Goal: Communication & Community: Answer question/provide support

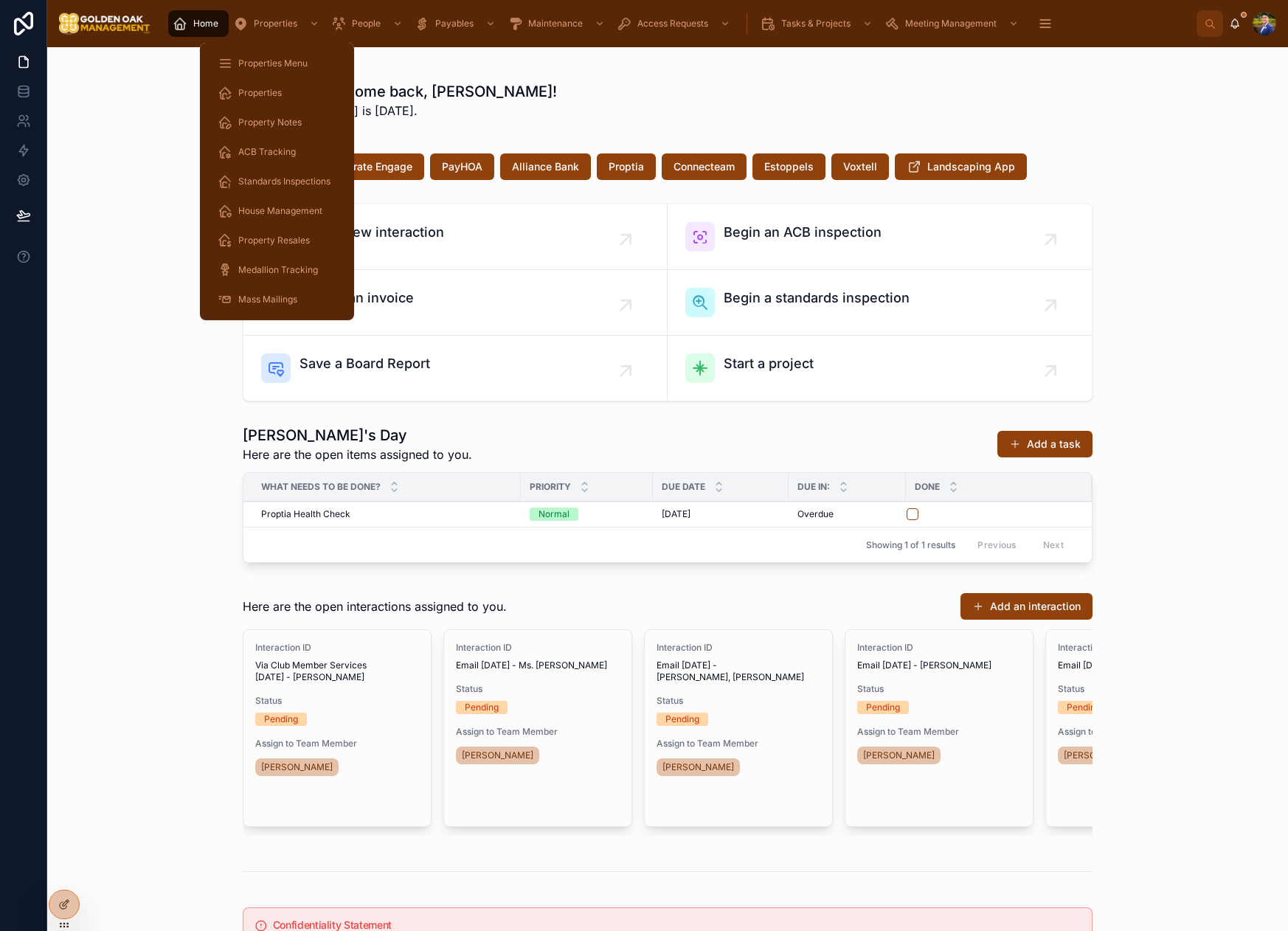
click at [276, 25] on span "Properties" at bounding box center [275, 24] width 44 height 12
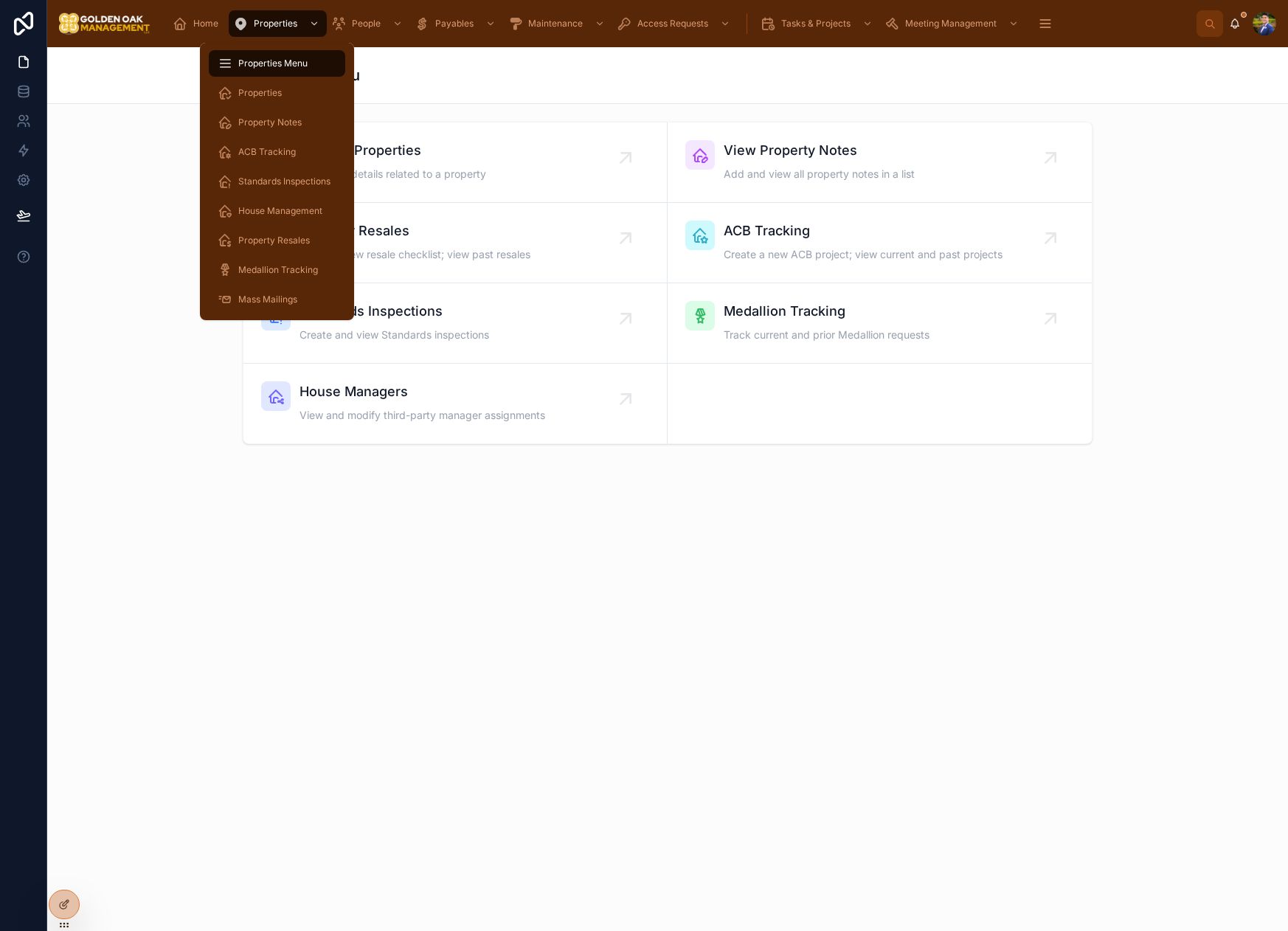
click at [269, 96] on span "Properties" at bounding box center [260, 93] width 44 height 12
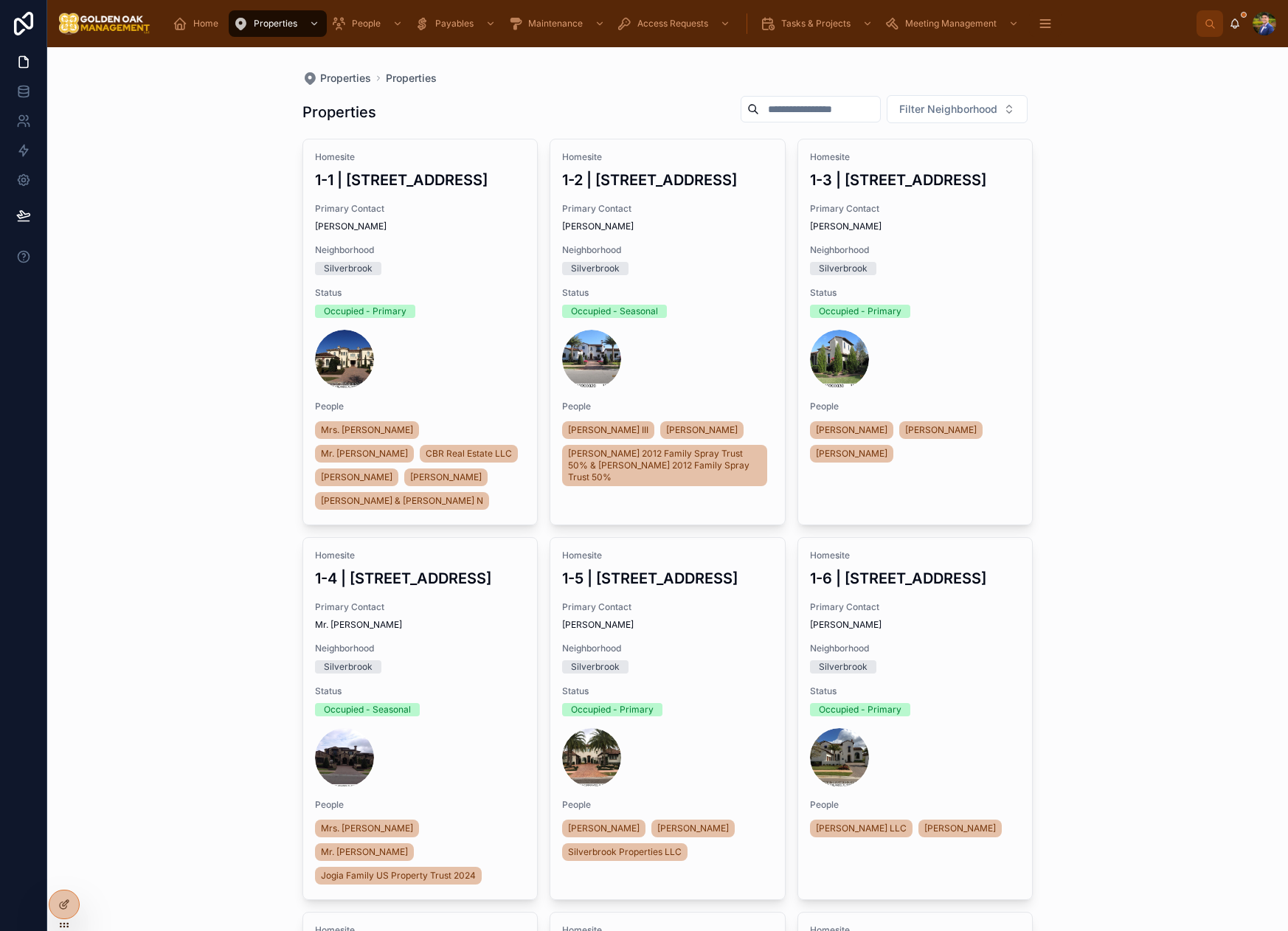
click at [740, 123] on div "Filter Neighborhood" at bounding box center [881, 110] width 305 height 30
click at [759, 110] on input "text" at bounding box center [820, 110] width 121 height 21
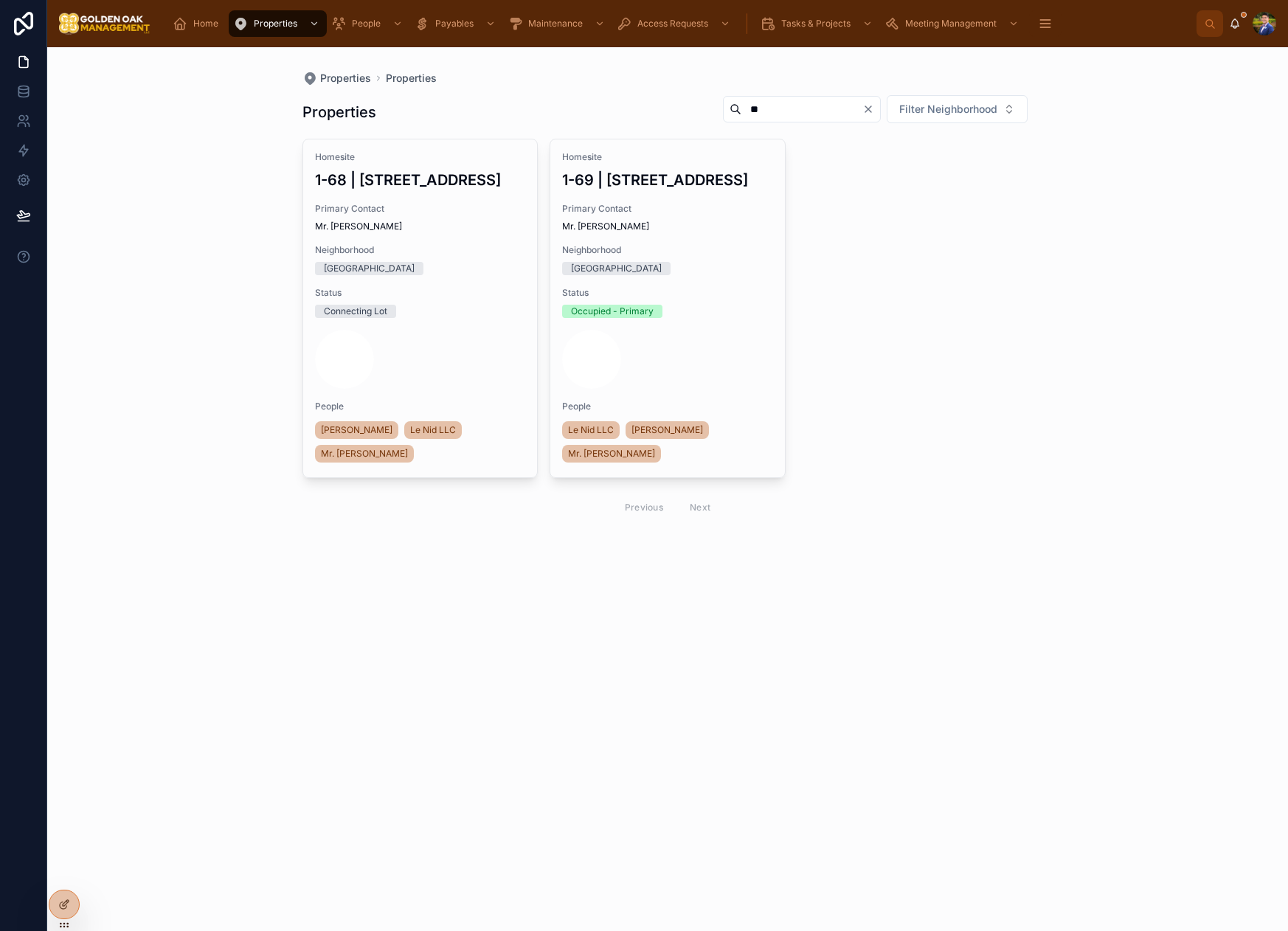
type input "*"
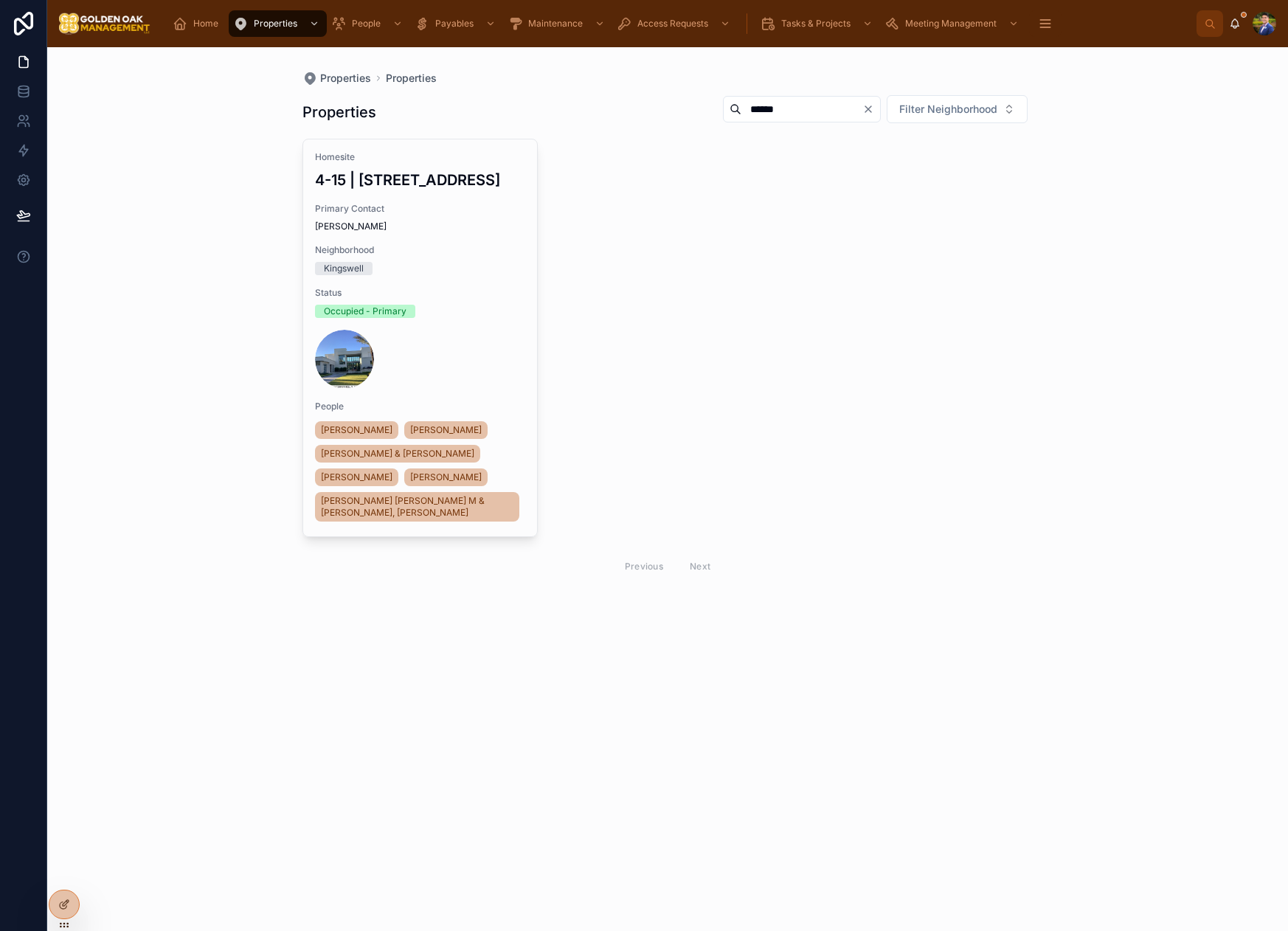
type input "******"
click at [482, 305] on div "Occupied - Primary" at bounding box center [420, 312] width 211 height 13
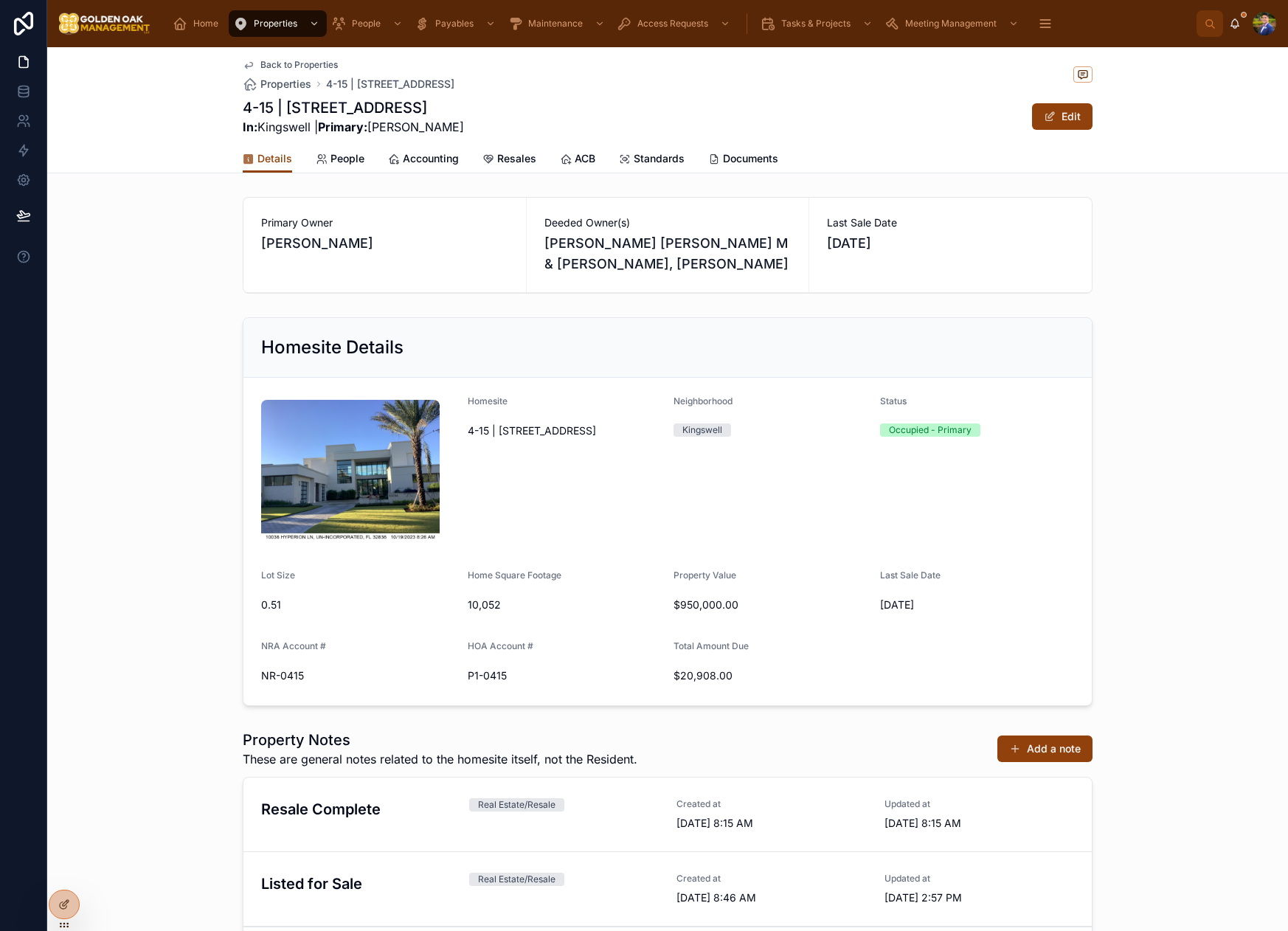
click at [438, 158] on span "Accounting" at bounding box center [431, 158] width 56 height 15
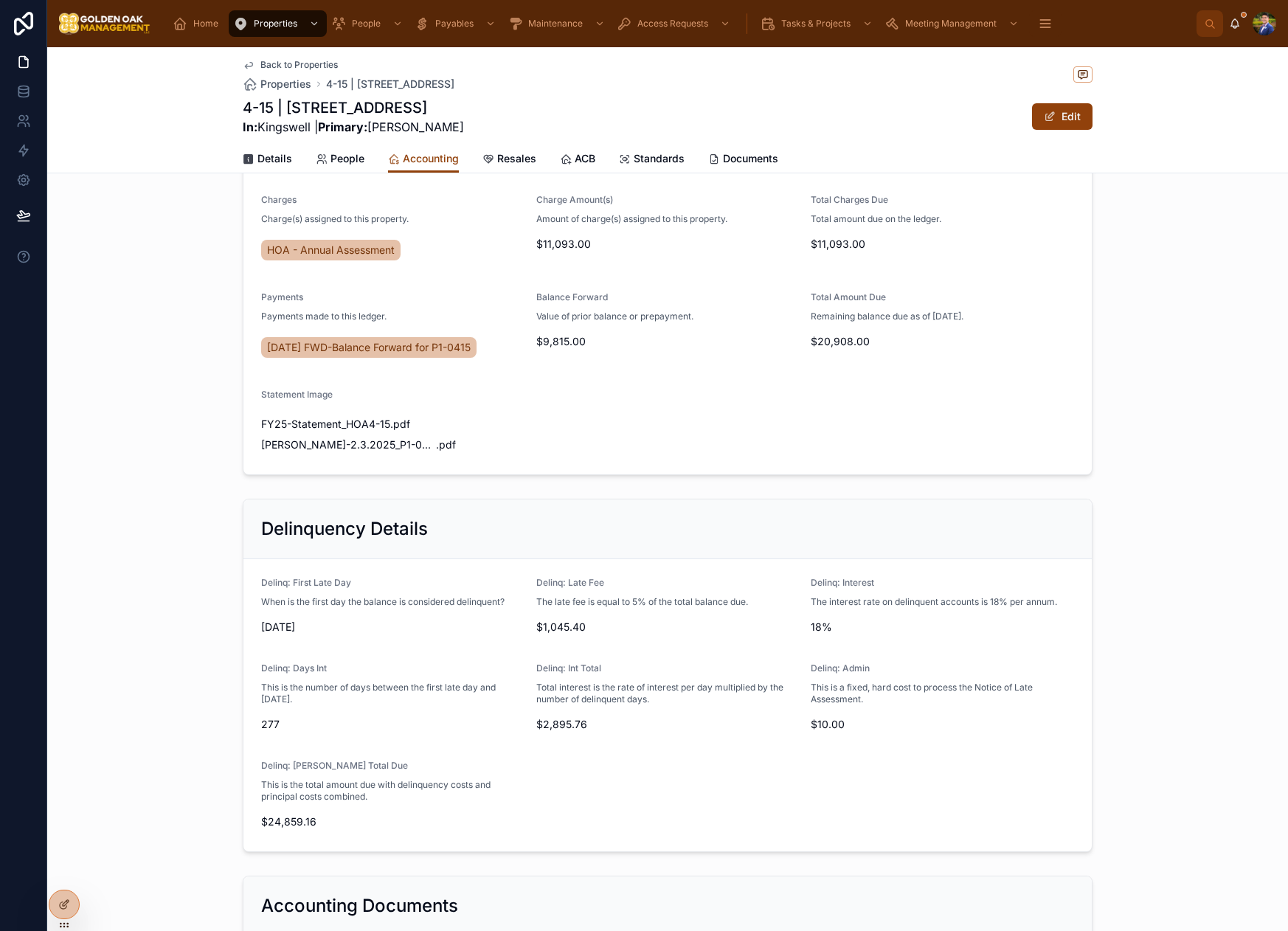
scroll to position [160, 0]
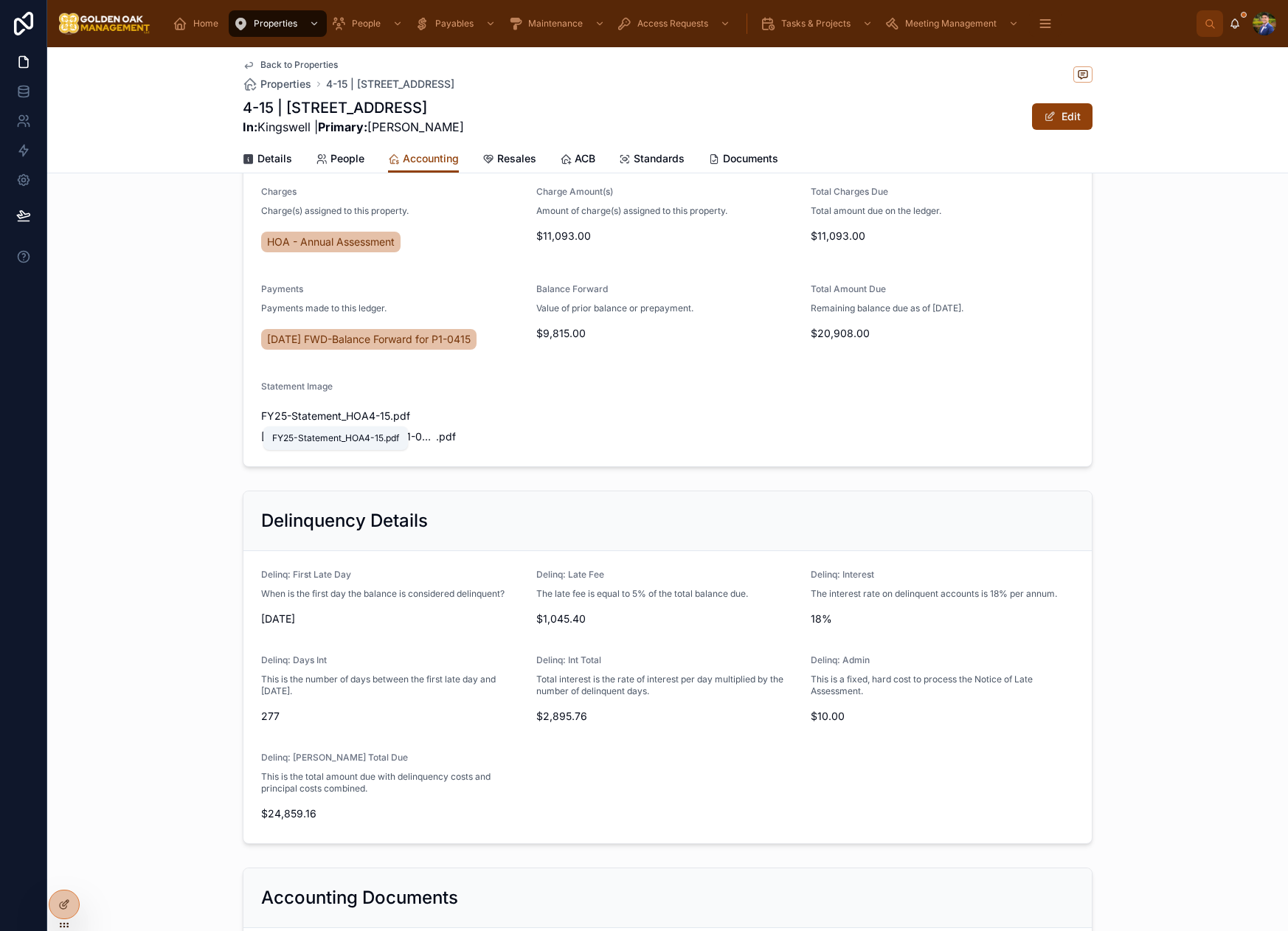
click at [351, 420] on span "FY25-Statement_HOA4-15" at bounding box center [326, 416] width 129 height 15
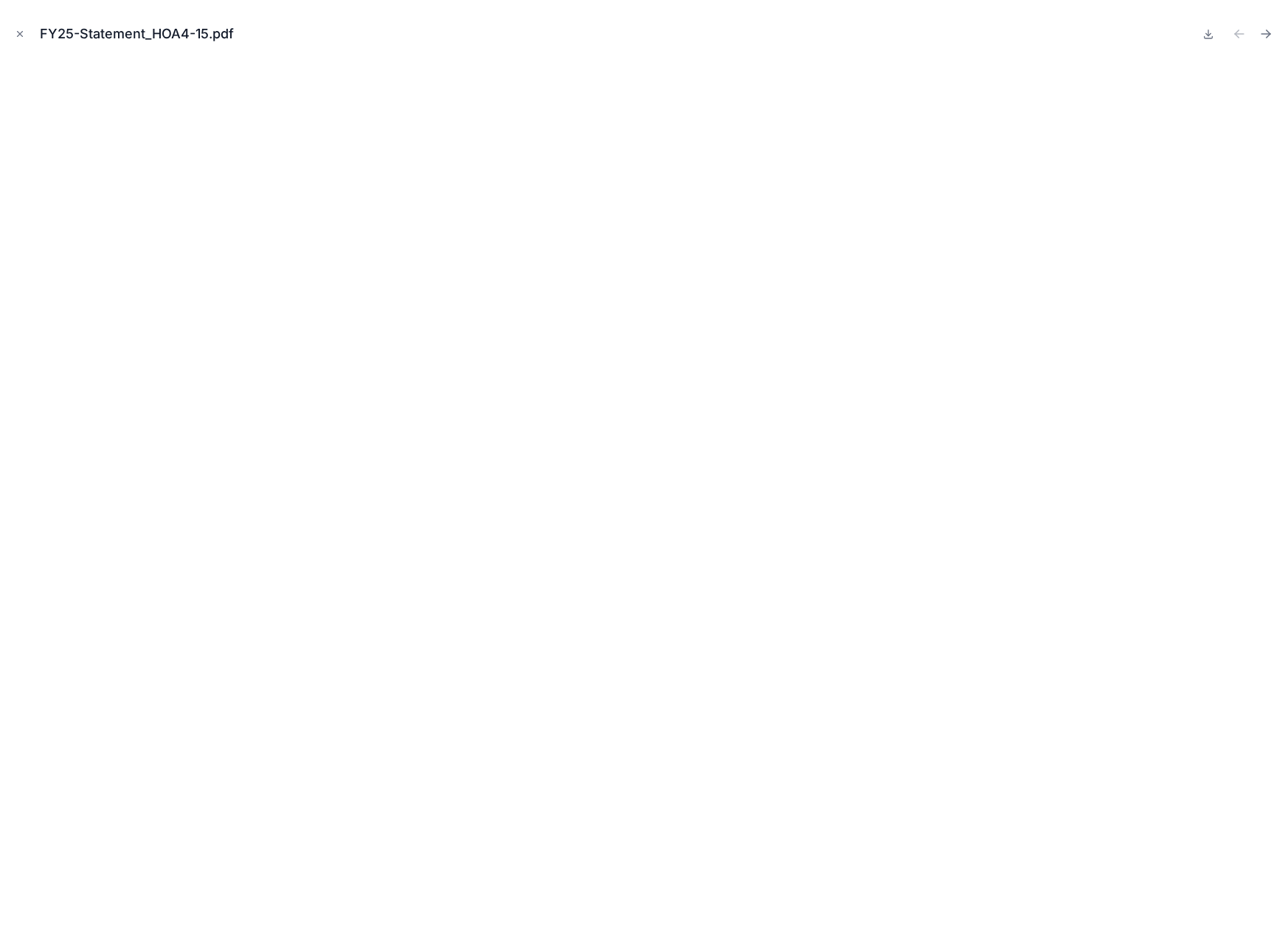
click at [18, 33] on icon "Close modal" at bounding box center [20, 34] width 10 height 10
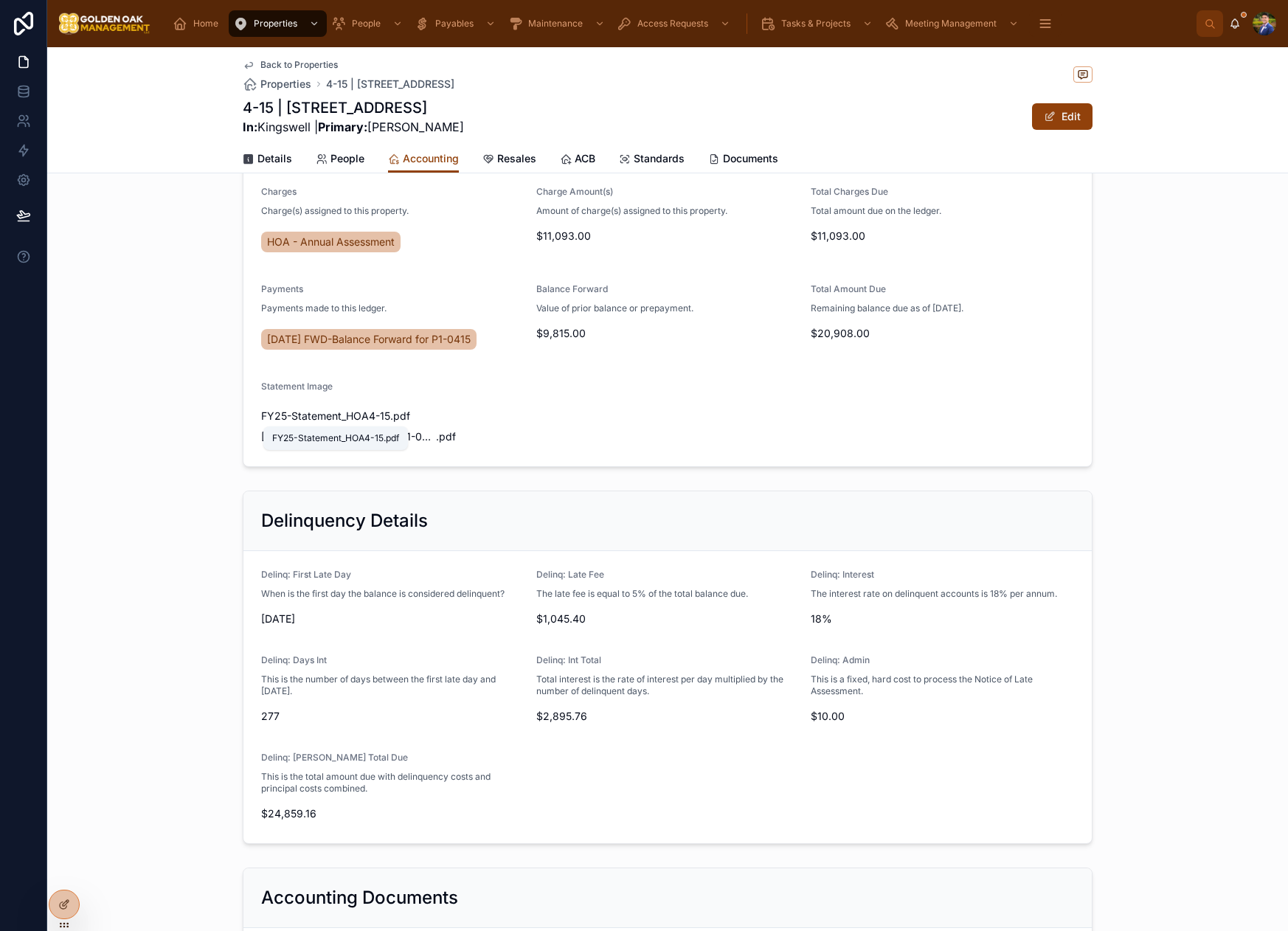
click at [342, 420] on span "FY25-Statement_HOA4-15" at bounding box center [326, 416] width 129 height 15
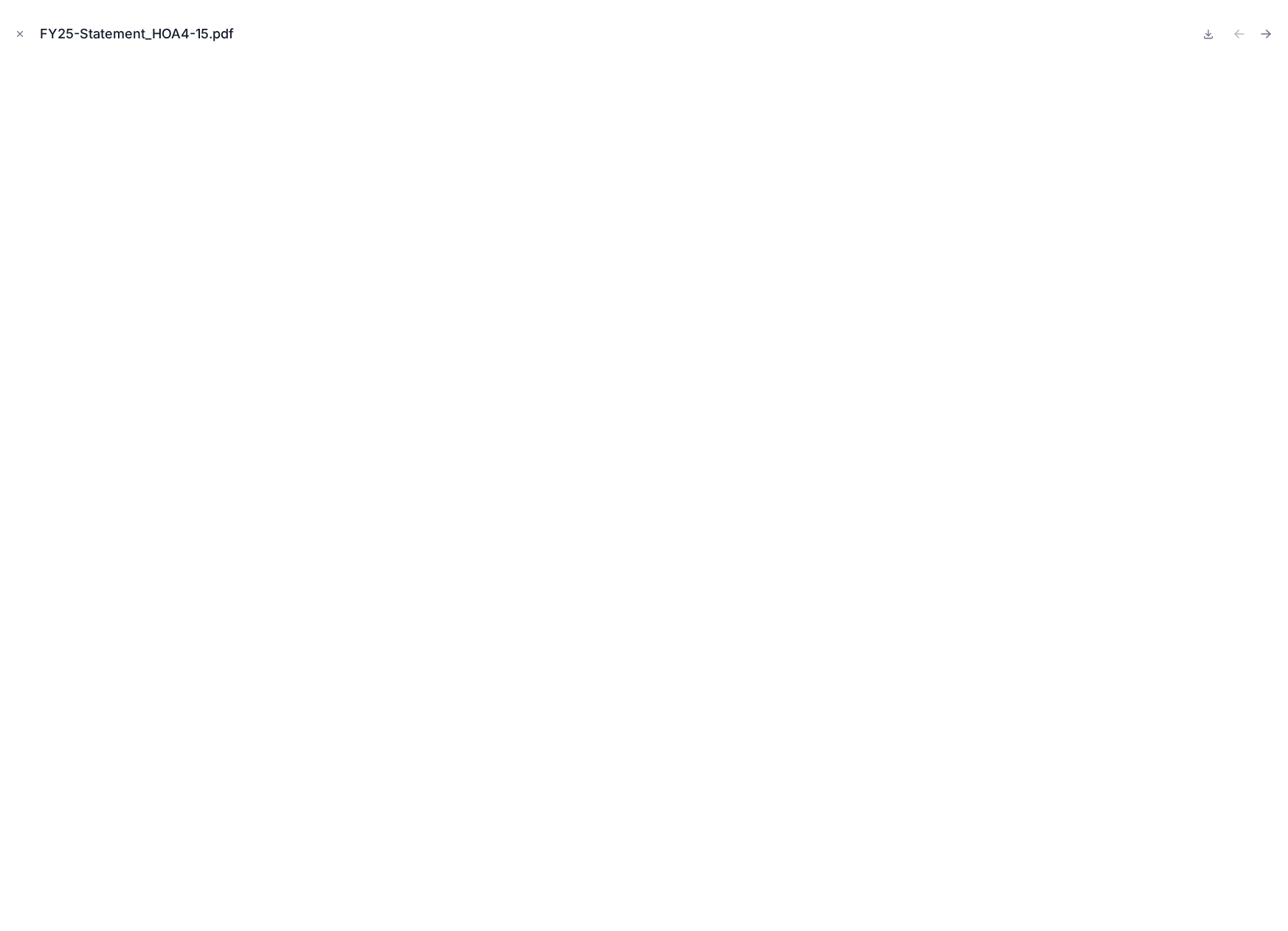
click at [19, 37] on icon "Close modal" at bounding box center [20, 34] width 10 height 10
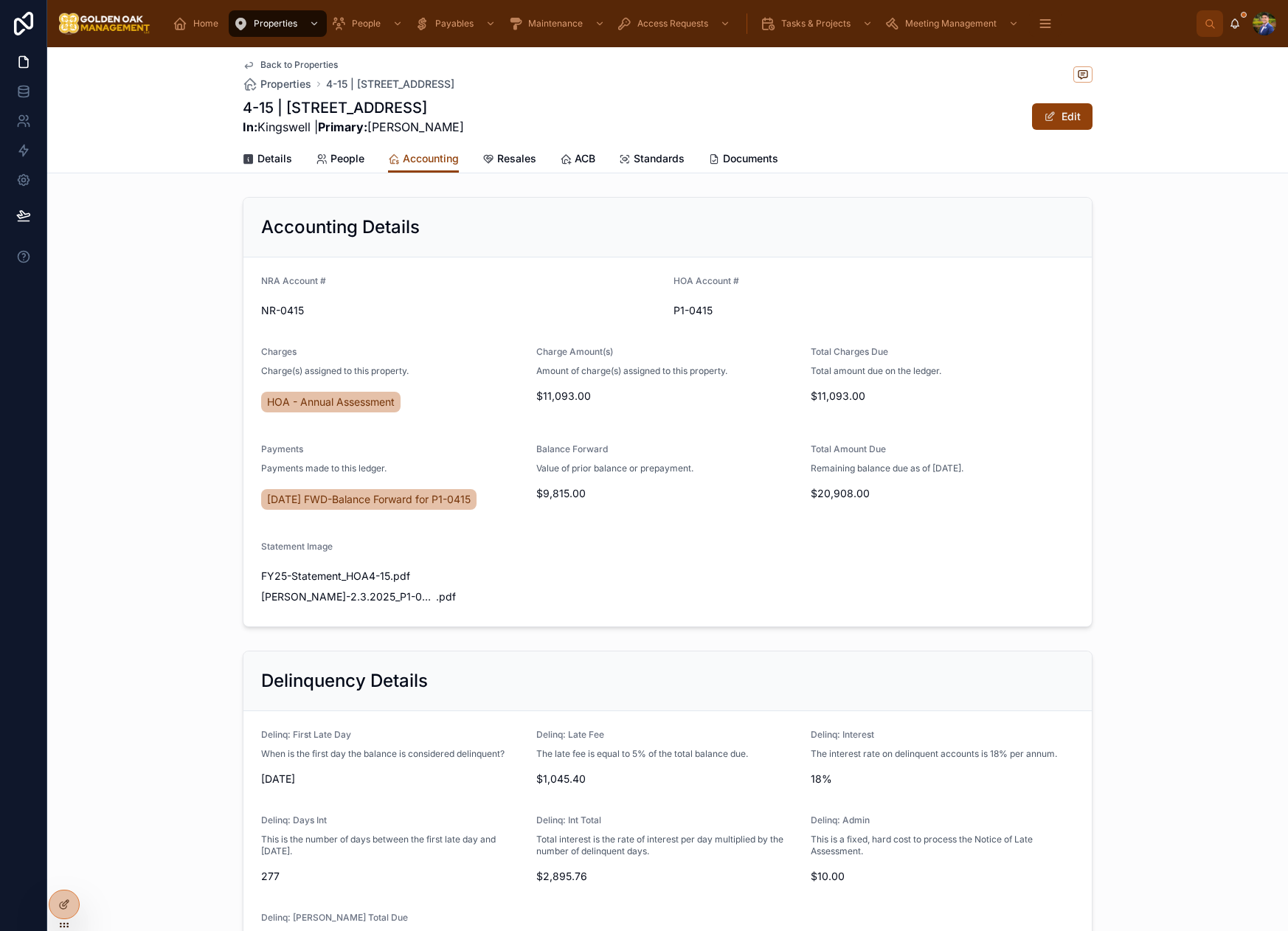
click at [348, 167] on link "People" at bounding box center [340, 160] width 49 height 30
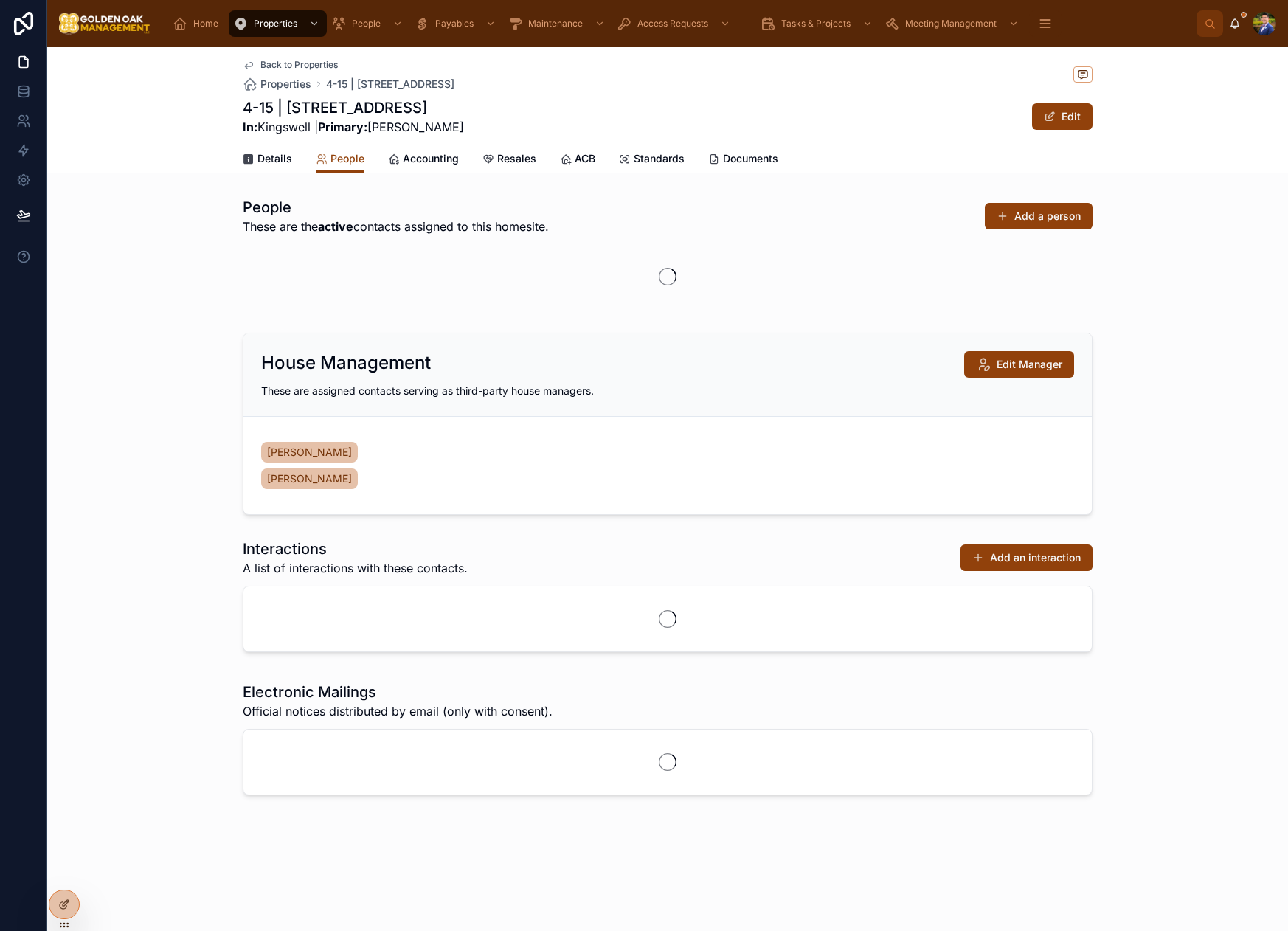
click at [430, 162] on span "Accounting" at bounding box center [431, 158] width 56 height 15
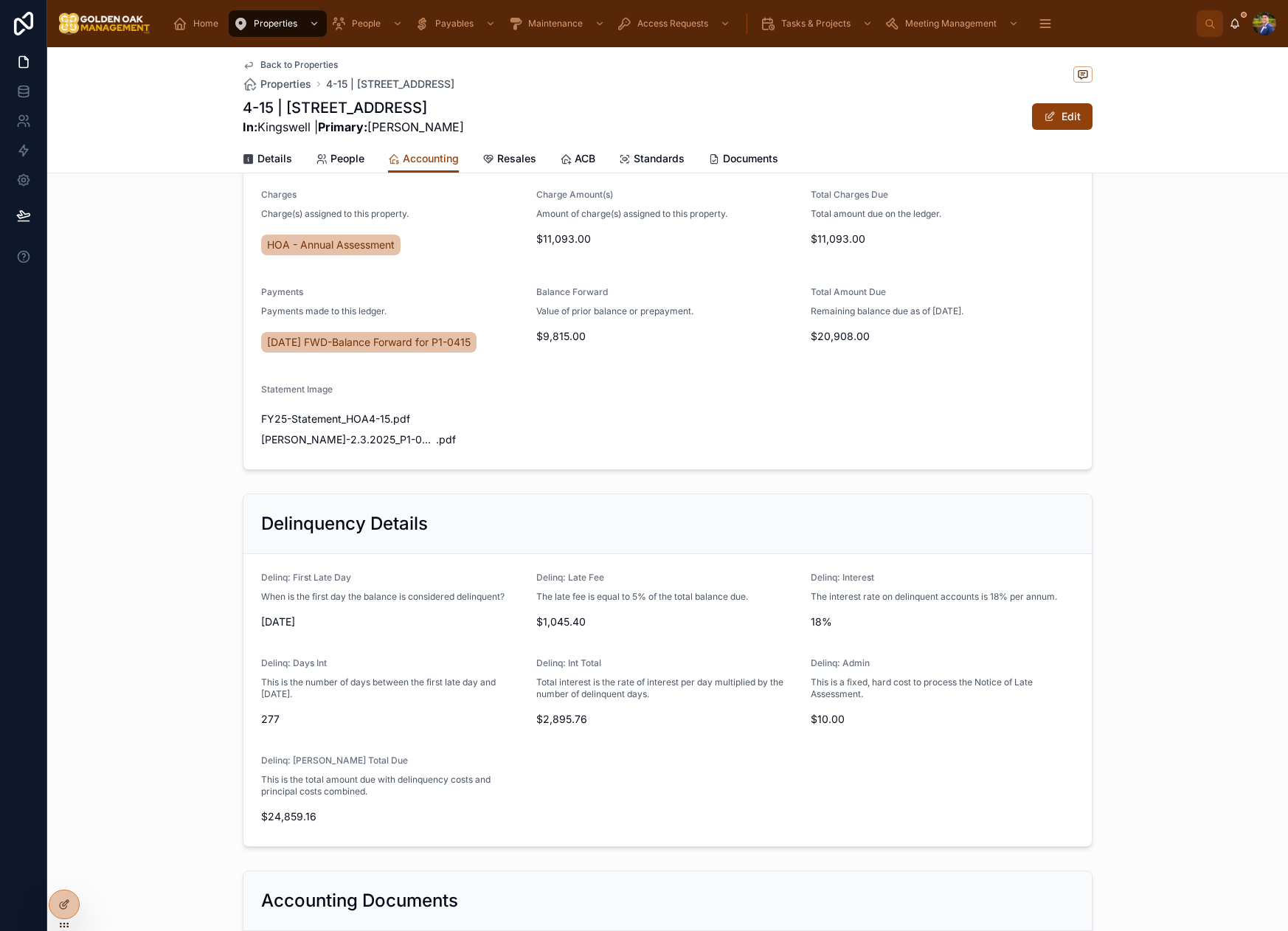
scroll to position [158, 0]
click at [342, 158] on span "People" at bounding box center [348, 158] width 34 height 15
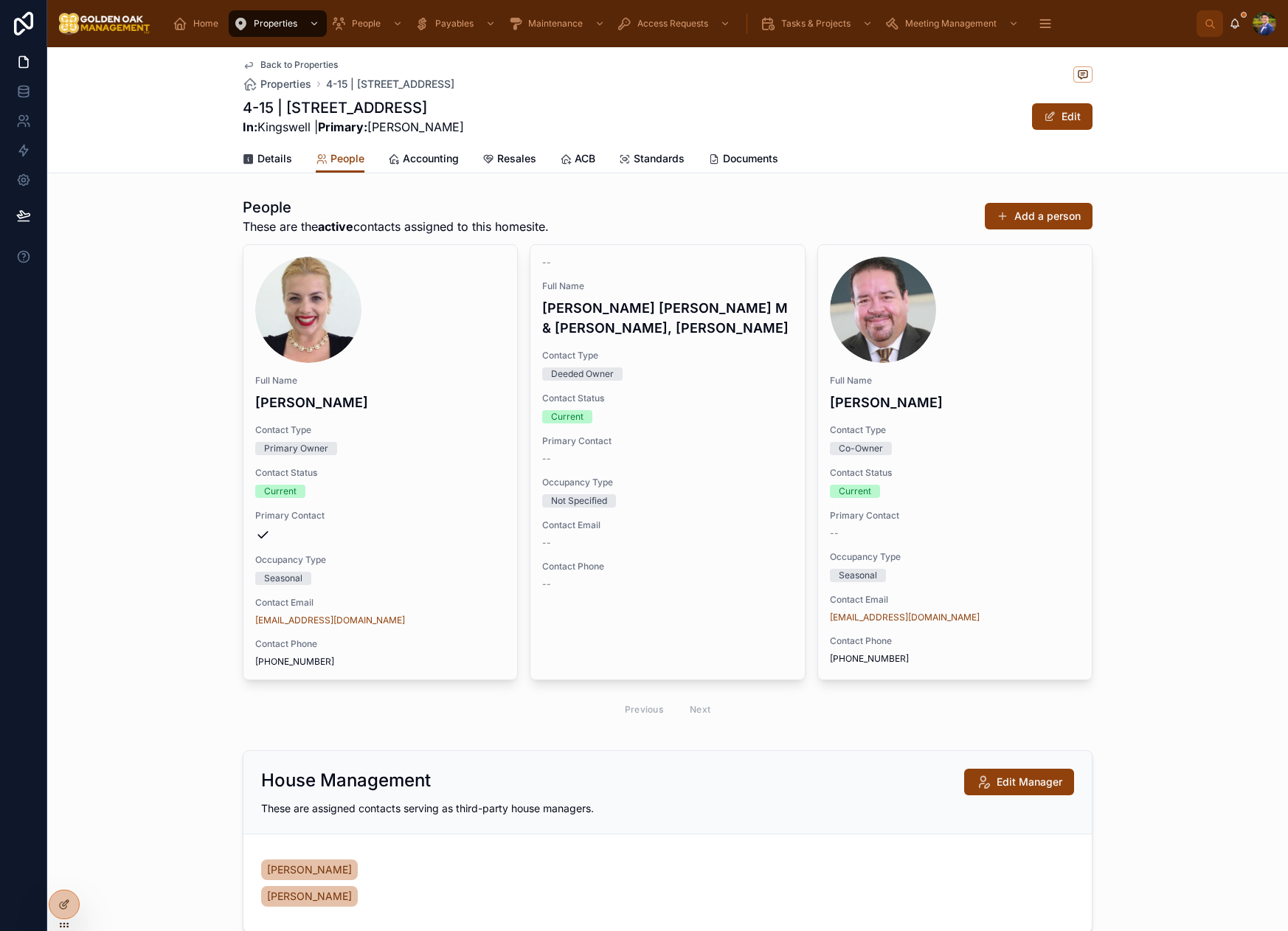
click at [407, 161] on span "Accounting" at bounding box center [431, 158] width 56 height 15
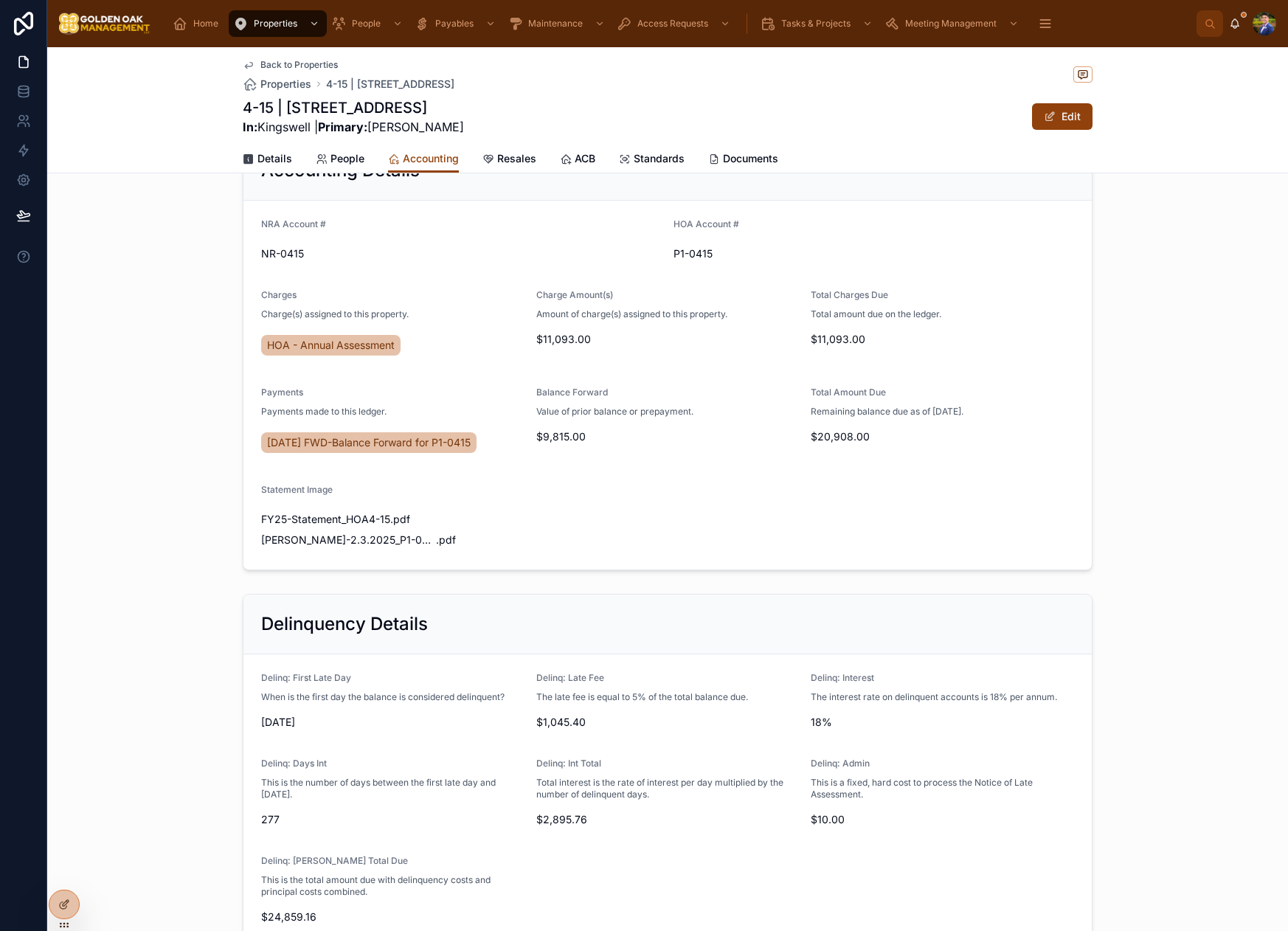
scroll to position [61, 0]
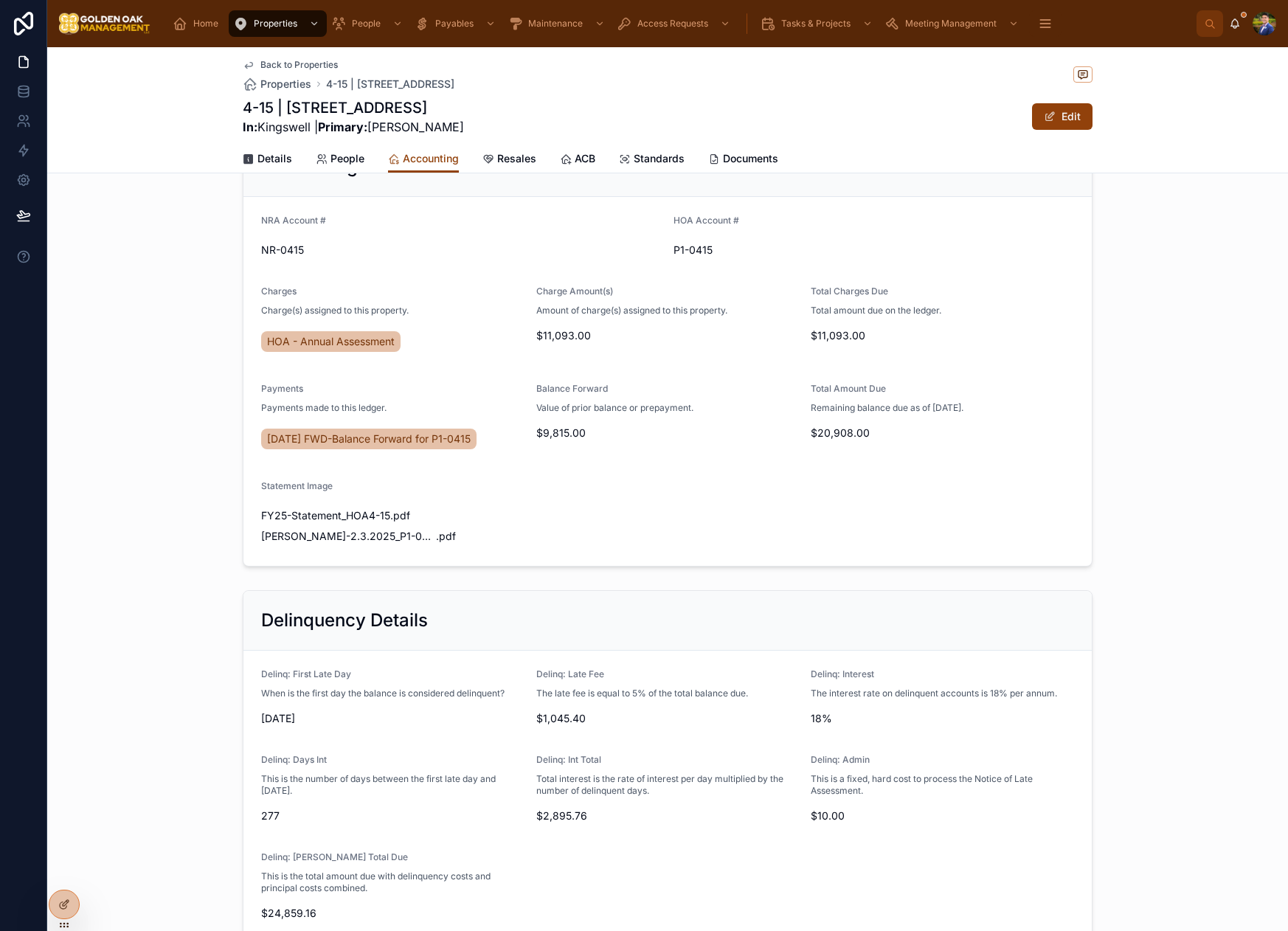
click at [355, 163] on span "People" at bounding box center [348, 158] width 34 height 15
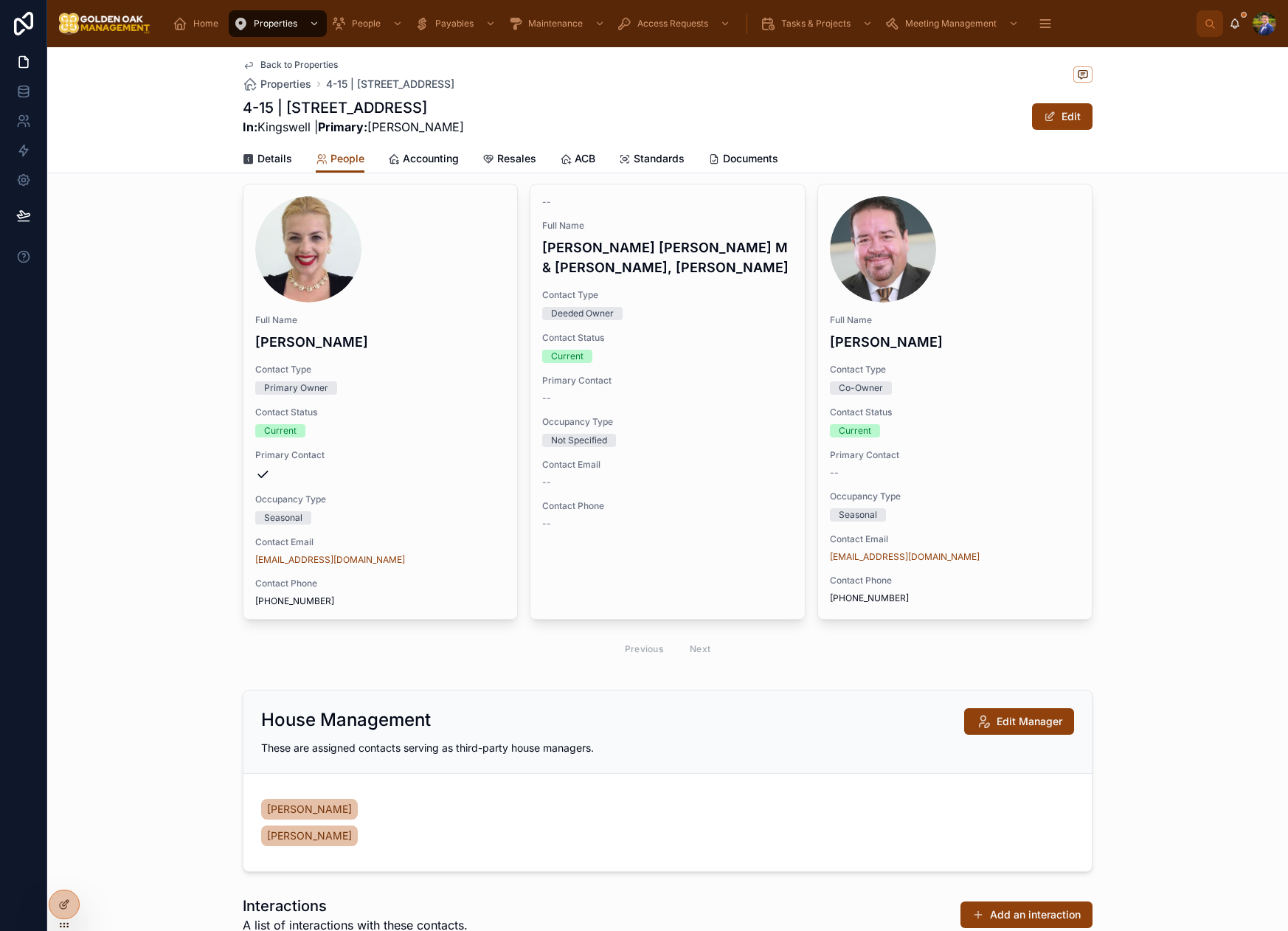
click at [427, 155] on span "Accounting" at bounding box center [431, 158] width 56 height 15
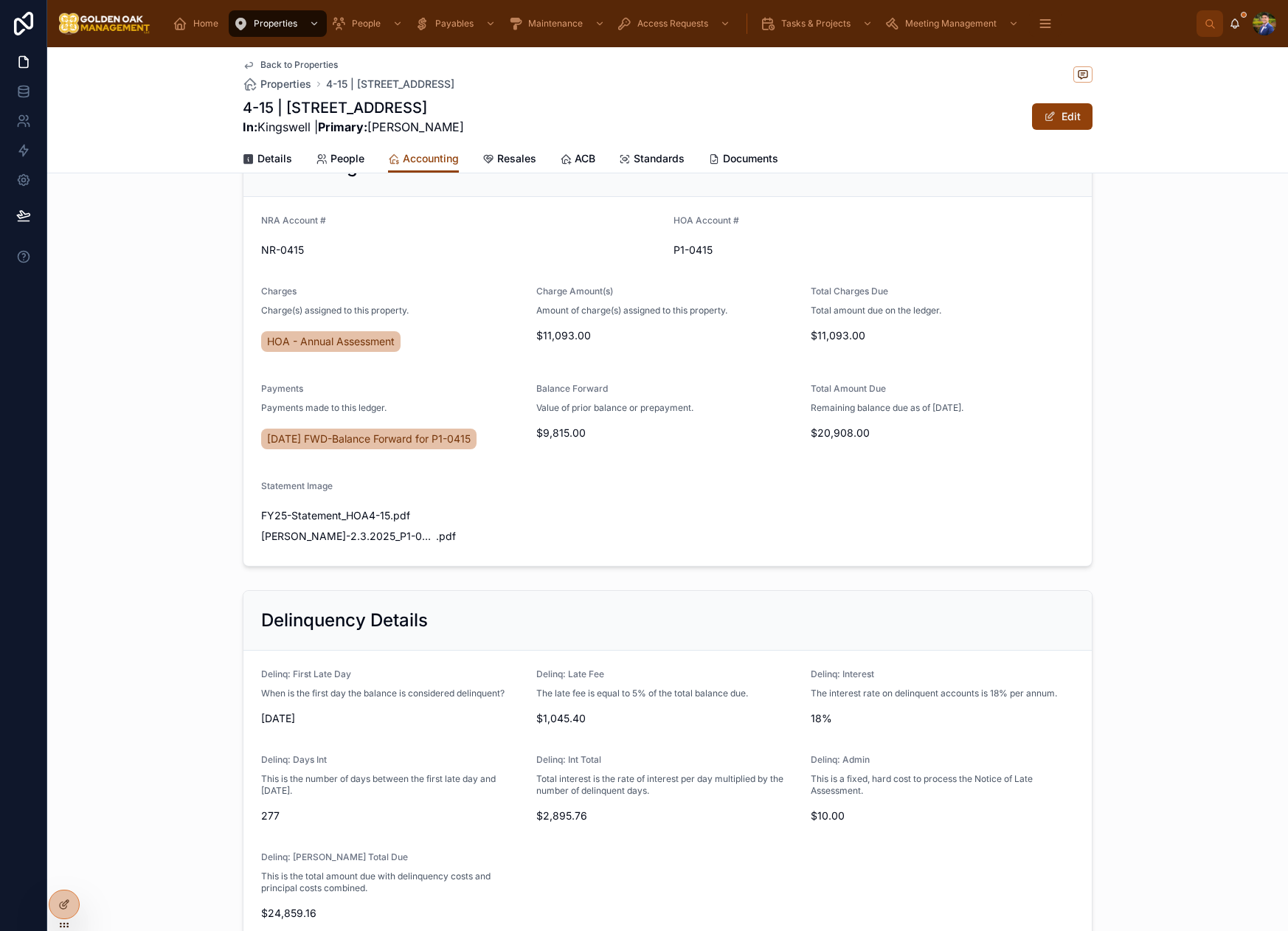
click at [327, 158] on div "People" at bounding box center [340, 158] width 49 height 15
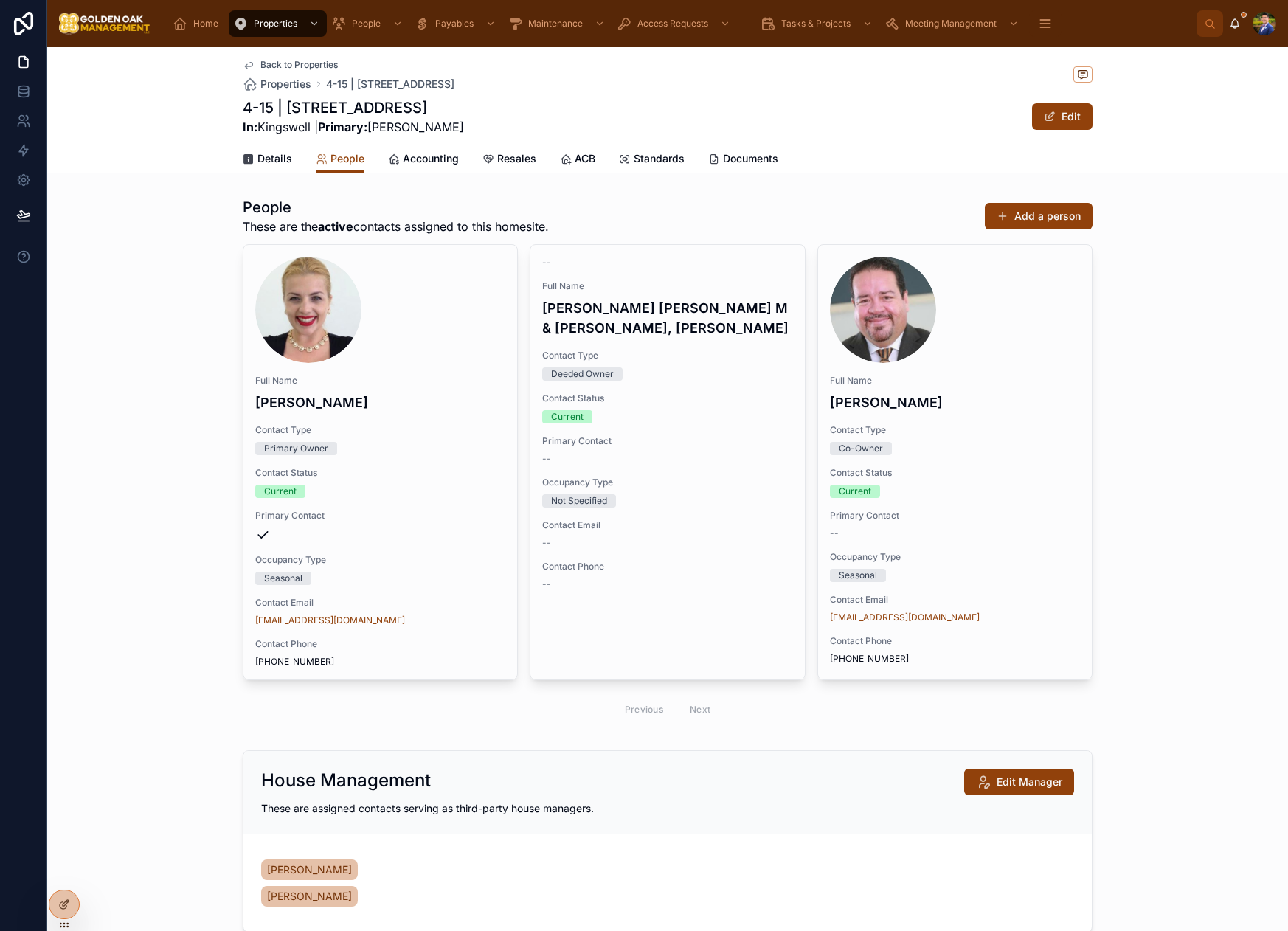
click at [434, 163] on span "Accounting" at bounding box center [431, 158] width 56 height 15
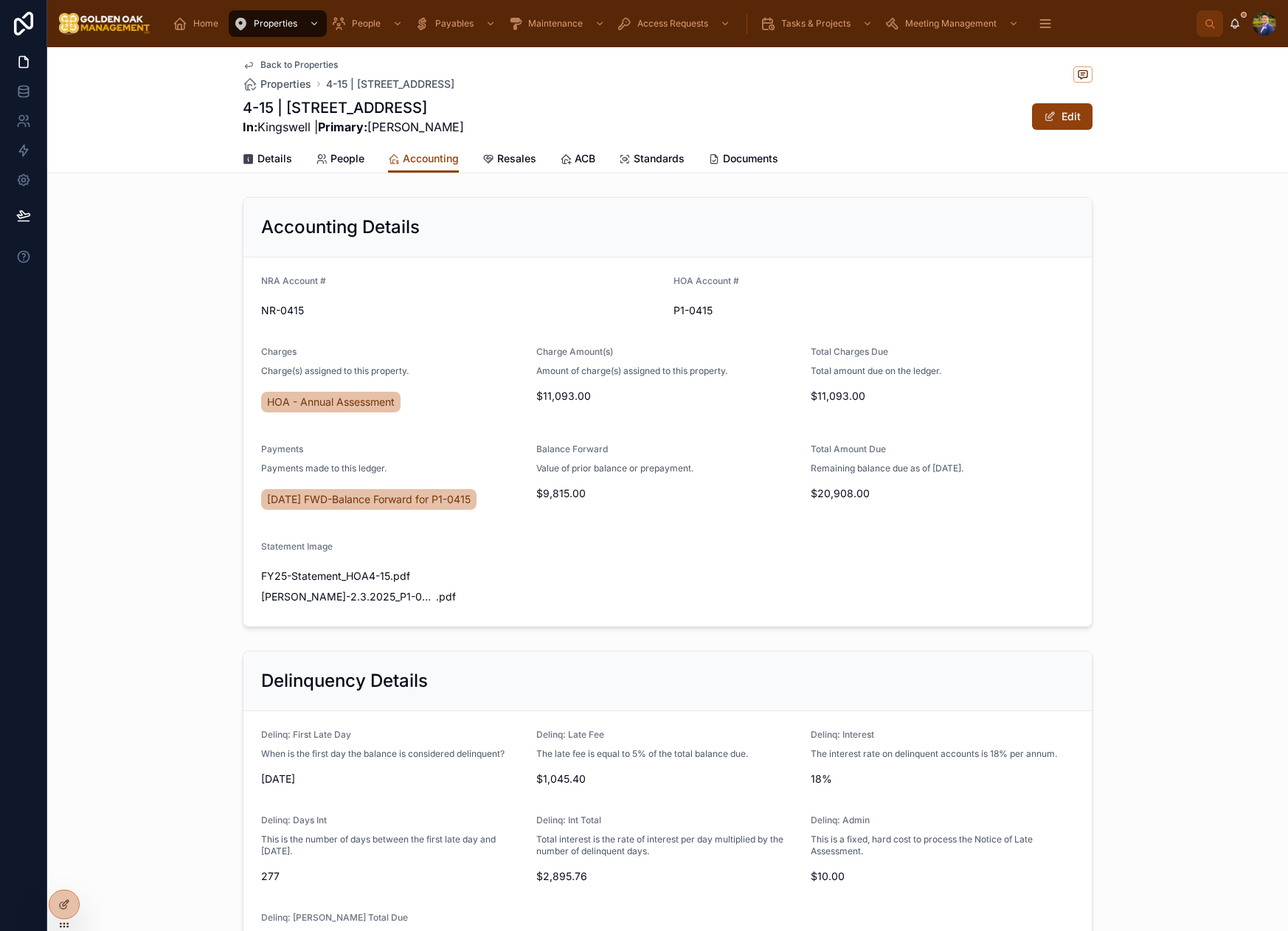
click at [565, 227] on div "Accounting Details" at bounding box center [667, 227] width 813 height 24
click at [268, 158] on span "Details" at bounding box center [274, 158] width 35 height 15
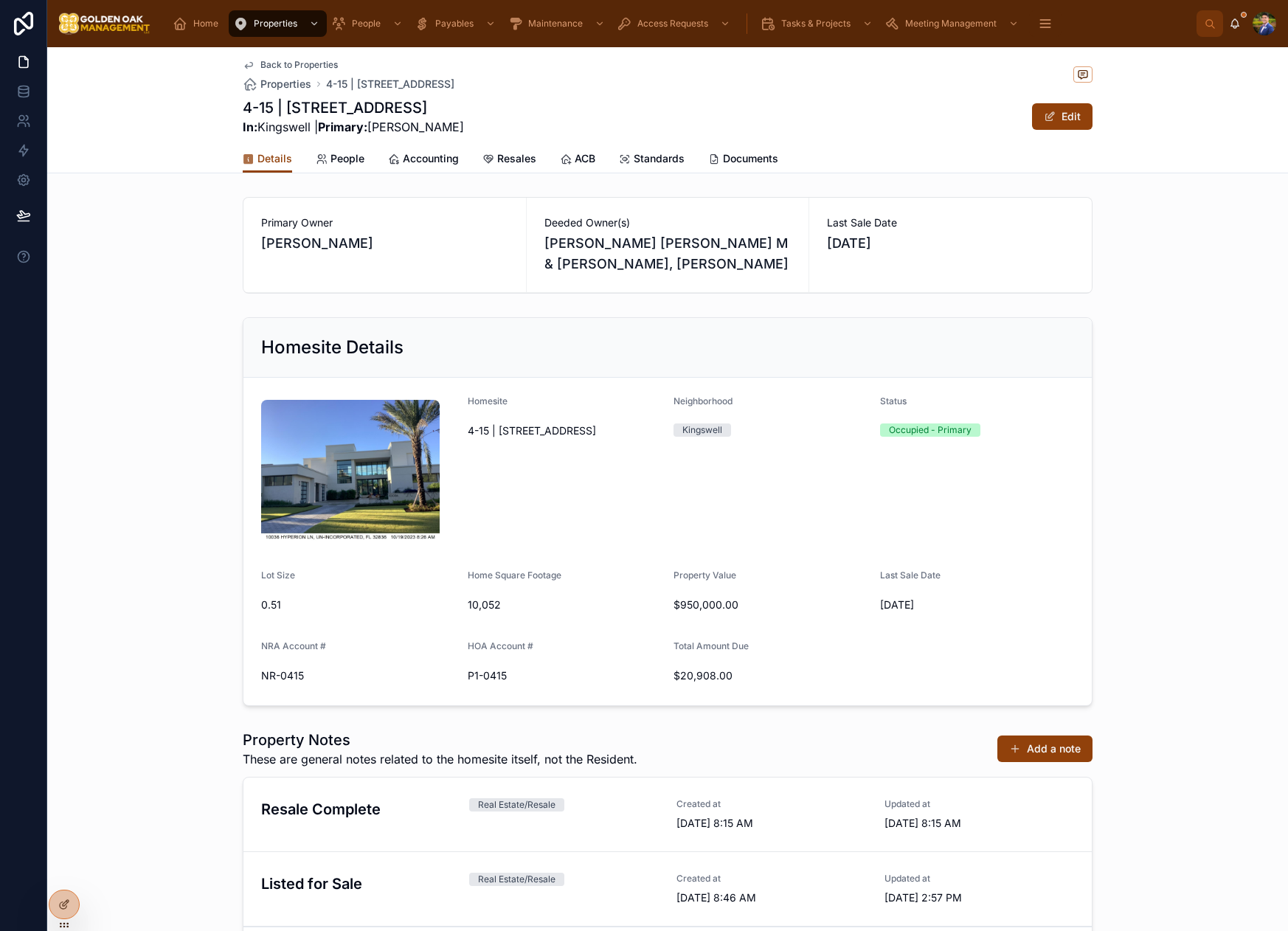
click at [341, 172] on link "People" at bounding box center [340, 160] width 49 height 30
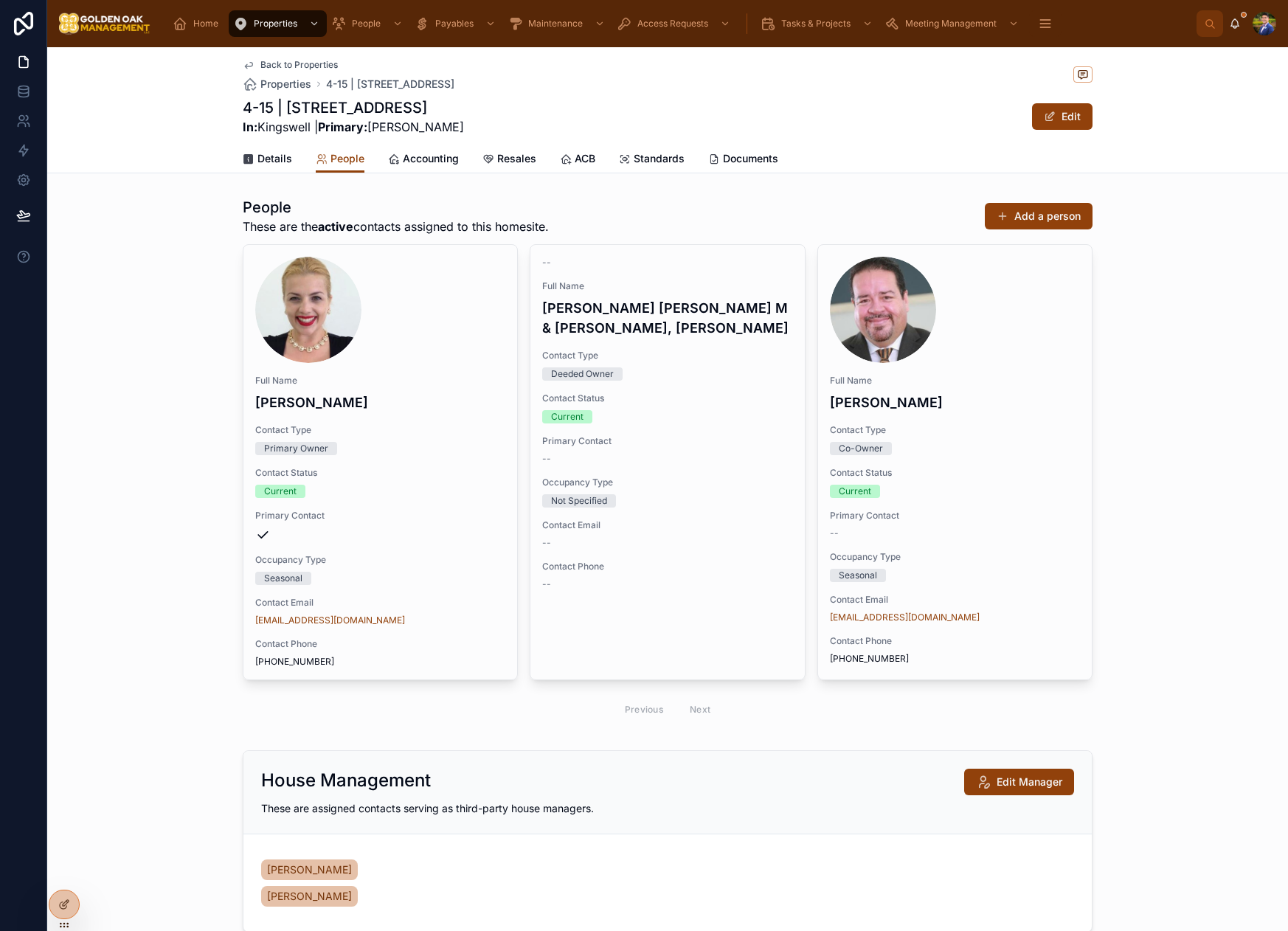
click at [397, 450] on div "Primary Owner" at bounding box center [380, 448] width 250 height 13
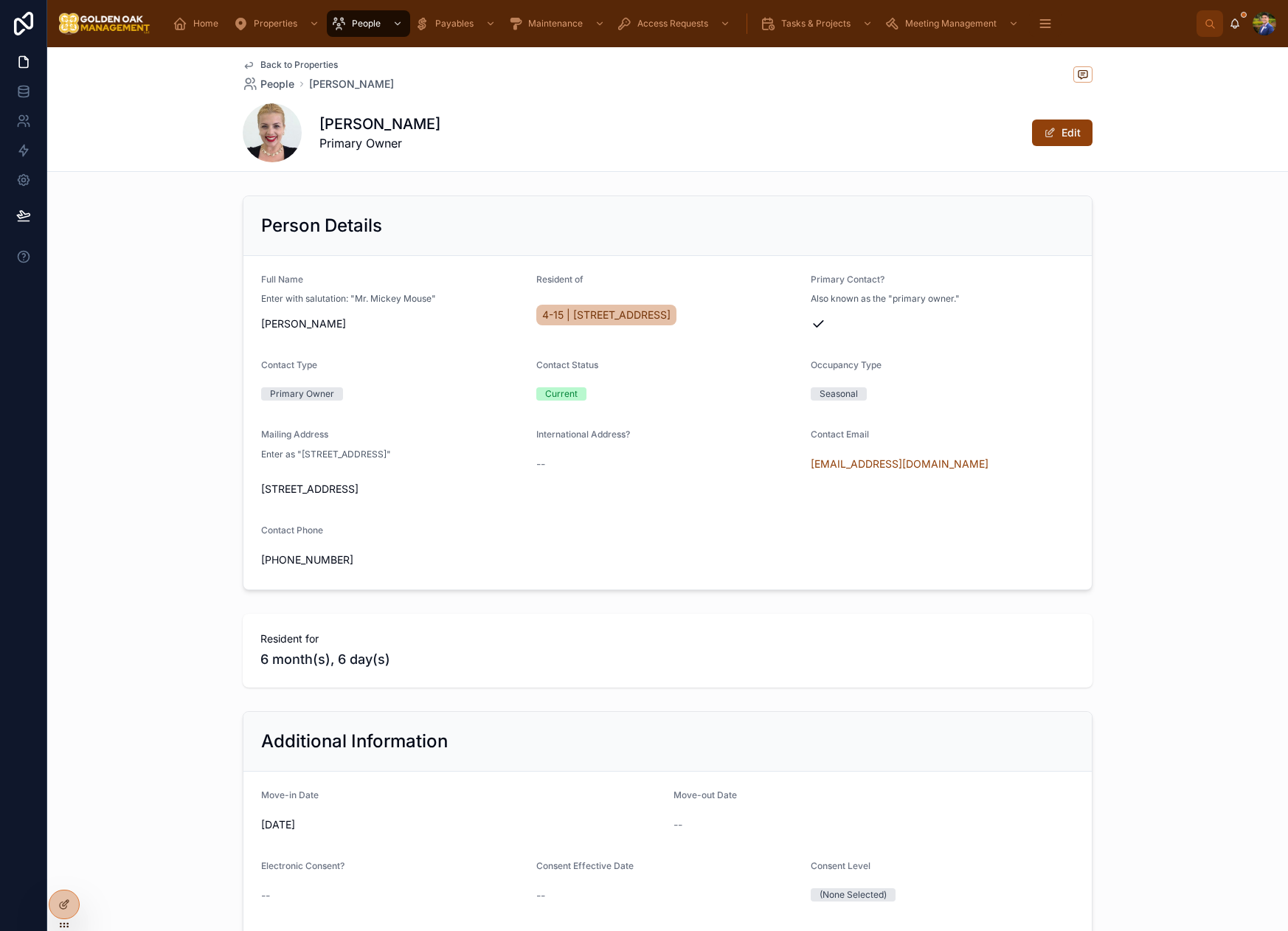
drag, startPoint x: 361, startPoint y: 324, endPoint x: 265, endPoint y: 328, distance: 96.1
click at [265, 328] on span "[PERSON_NAME]" at bounding box center [393, 324] width 263 height 15
copy span "[PERSON_NAME]"
drag, startPoint x: 437, startPoint y: 326, endPoint x: 37, endPoint y: 327, distance: 400.0
click at [436, 326] on span "[PERSON_NAME]" at bounding box center [393, 324] width 263 height 15
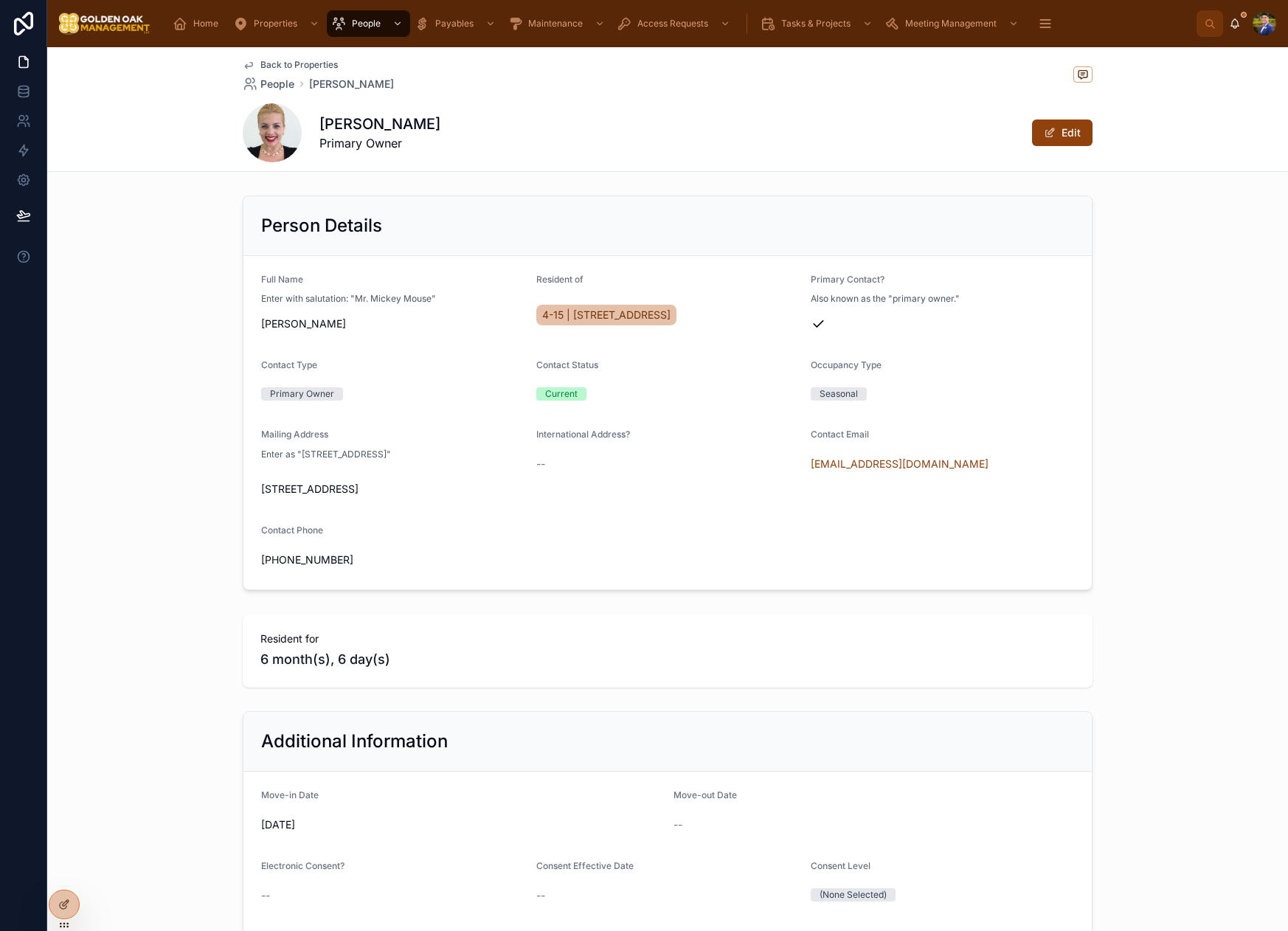
click at [260, 64] on span "Back to Properties" at bounding box center [299, 65] width 78 height 12
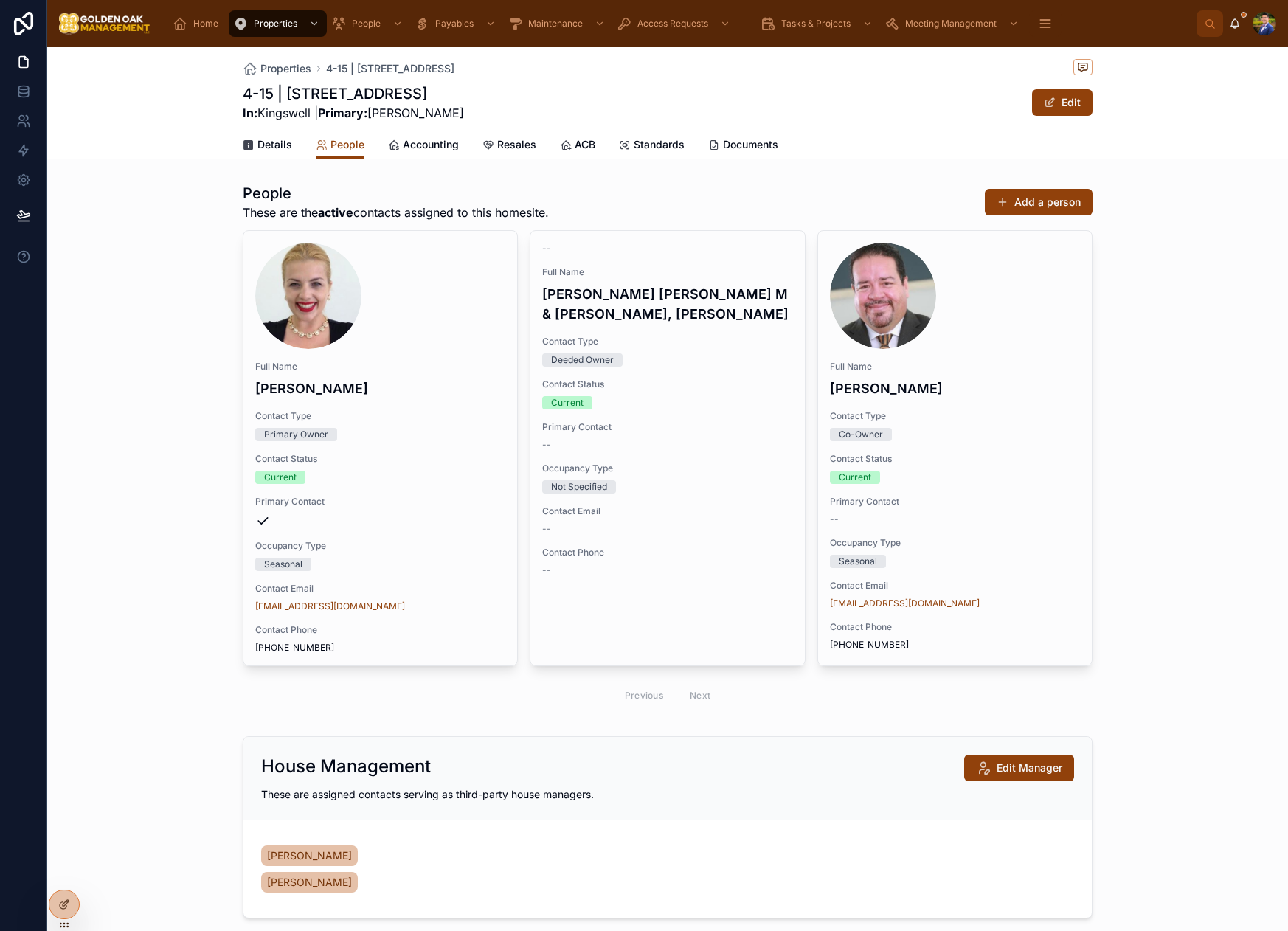
drag, startPoint x: 454, startPoint y: 96, endPoint x: 233, endPoint y: 93, distance: 221.0
click at [233, 93] on div "Properties 4-15 | [STREET_ADDRESS] | [STREET_ADDRESS] In: [GEOGRAPHIC_DATA] | P…" at bounding box center [667, 104] width 1241 height 112
copy h1 "4-15 | [STREET_ADDRESS]"
click at [0, 0] on icon at bounding box center [0, 0] width 0 height 0
click at [275, 147] on span "Details" at bounding box center [274, 144] width 35 height 15
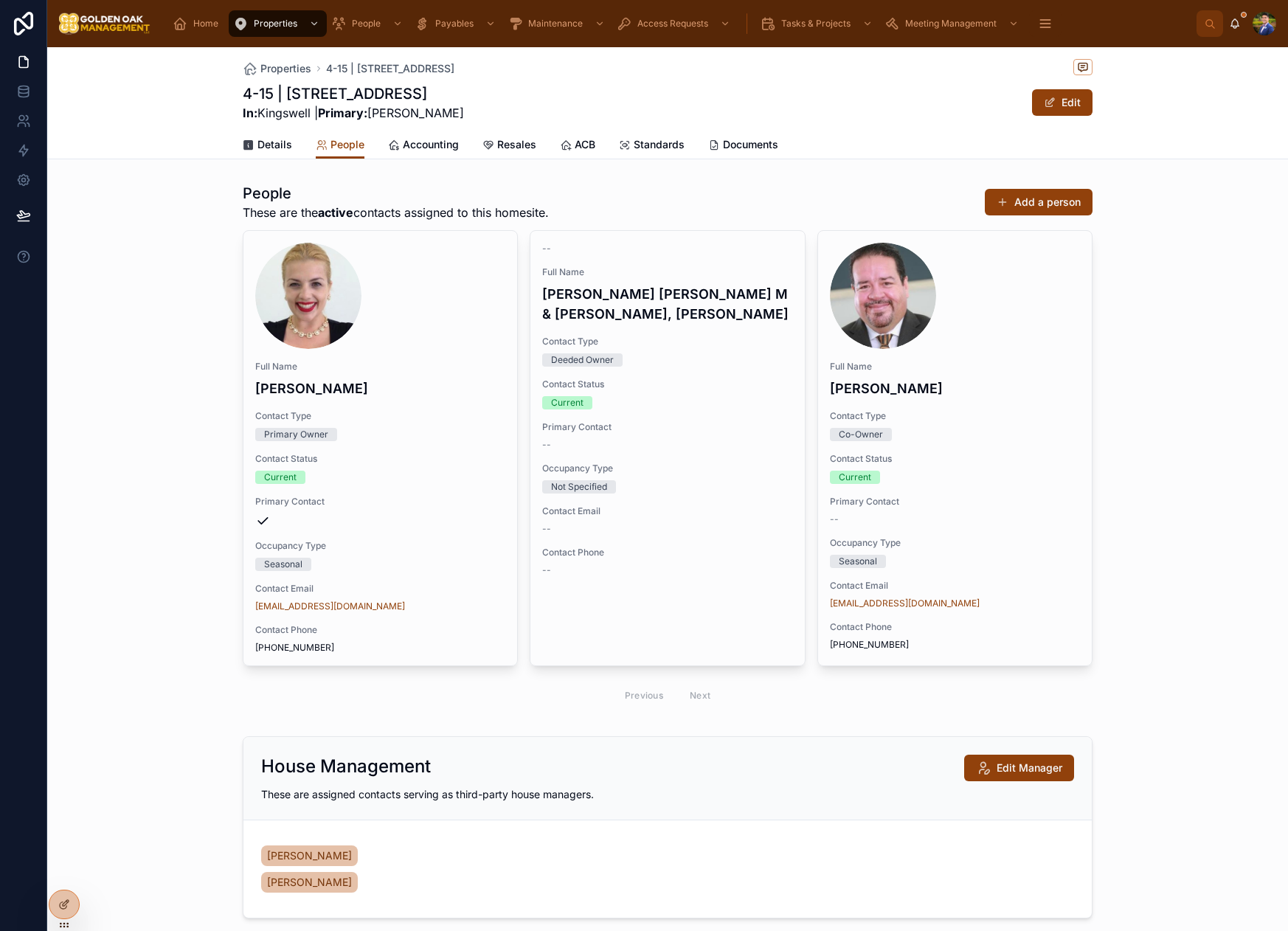
click at [275, 147] on span "Details" at bounding box center [274, 144] width 35 height 15
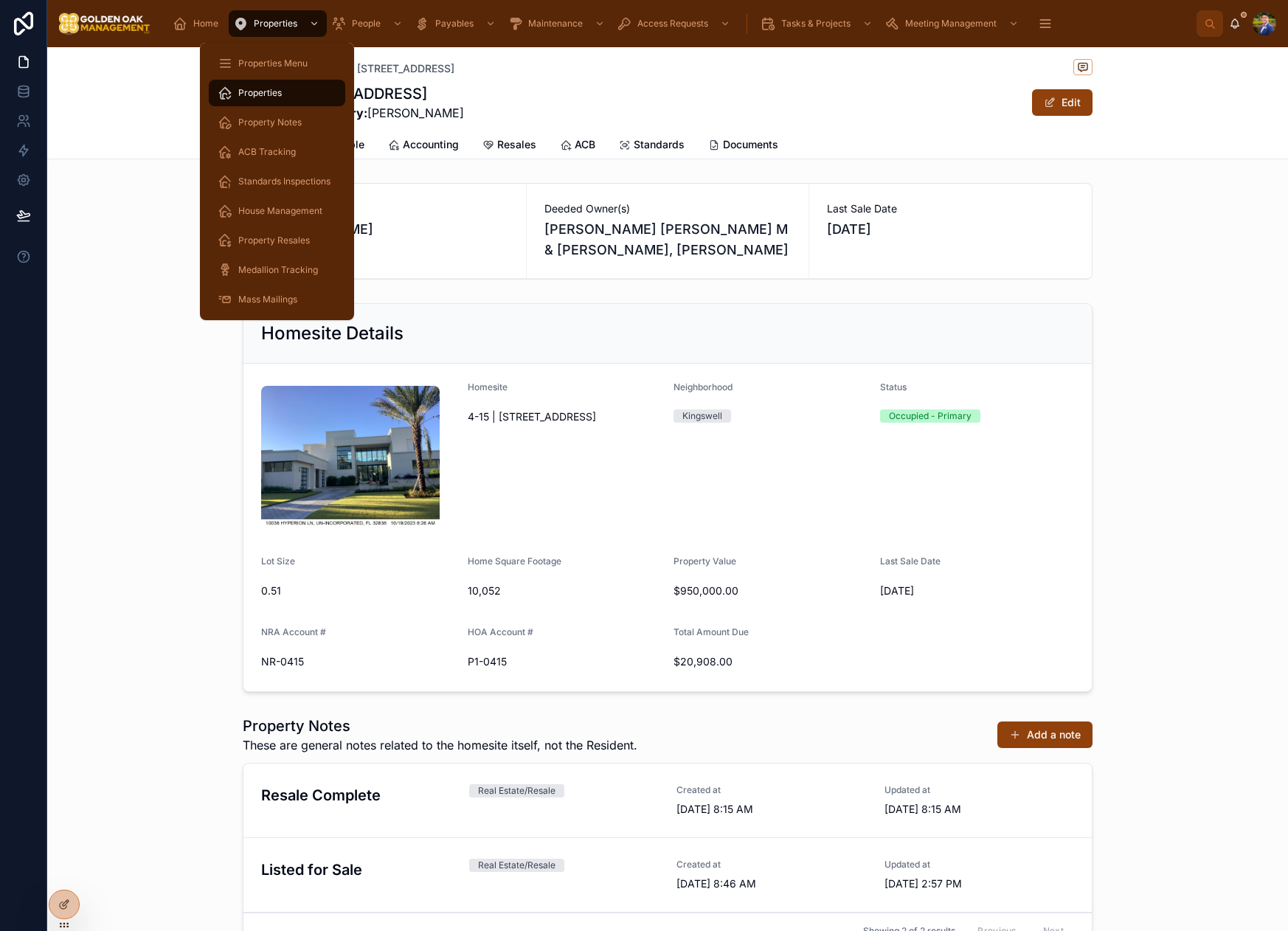
click at [280, 33] on div "Properties" at bounding box center [277, 24] width 90 height 24
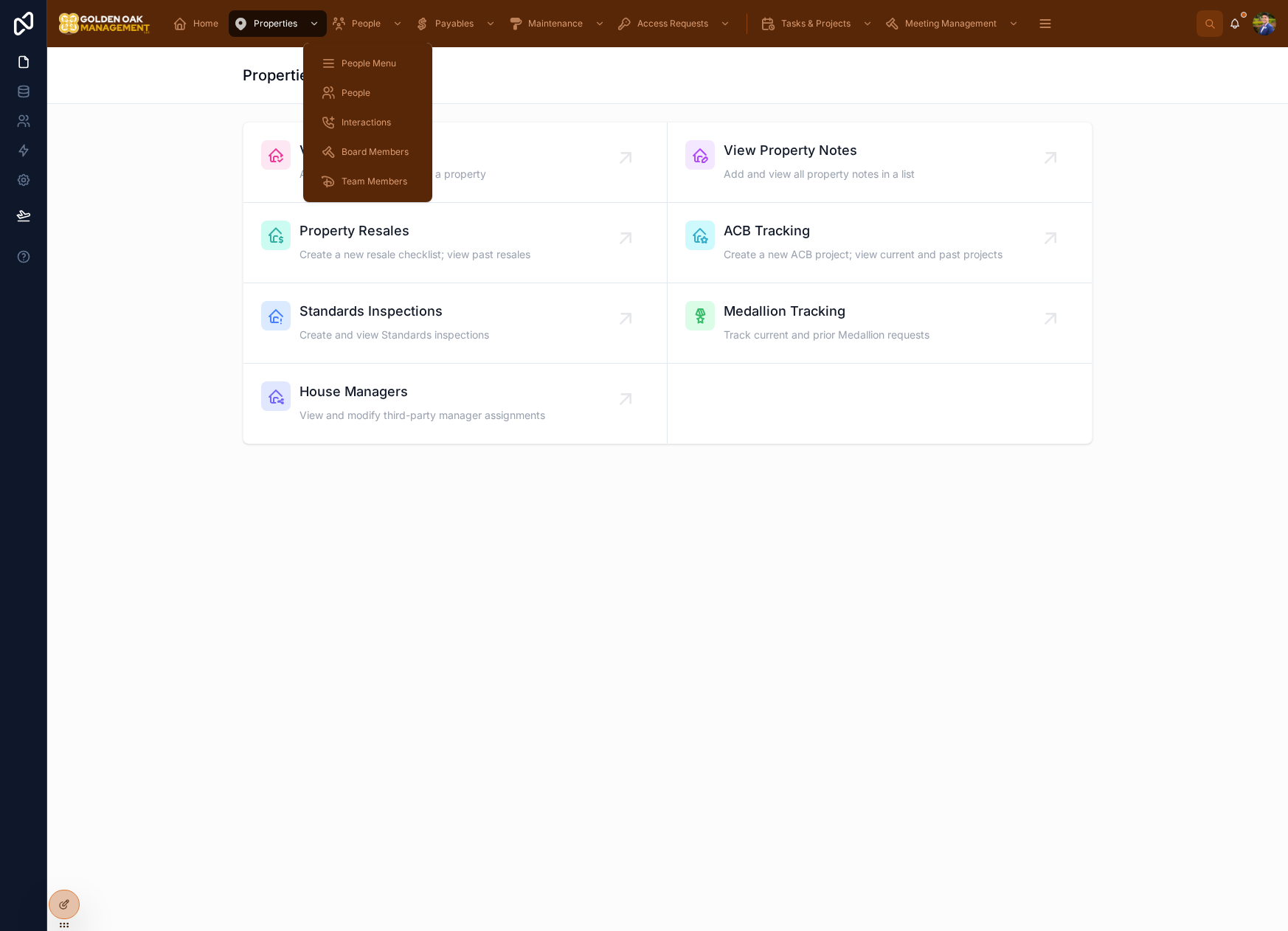
drag, startPoint x: 368, startPoint y: 125, endPoint x: 358, endPoint y: 121, distance: 10.8
click at [368, 125] on span "Interactions" at bounding box center [366, 123] width 50 height 12
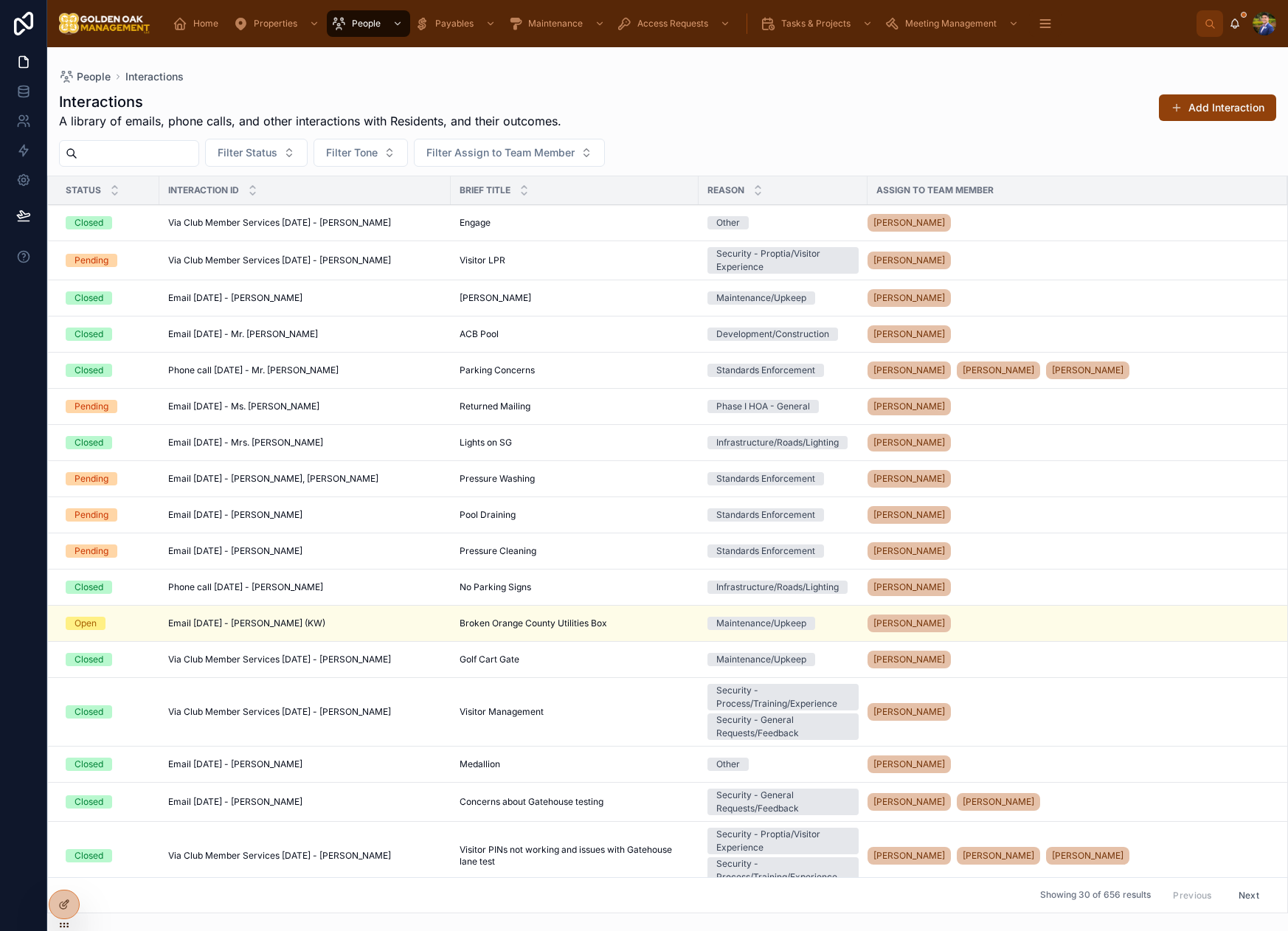
click at [1191, 112] on button "Add Interaction" at bounding box center [1217, 108] width 118 height 27
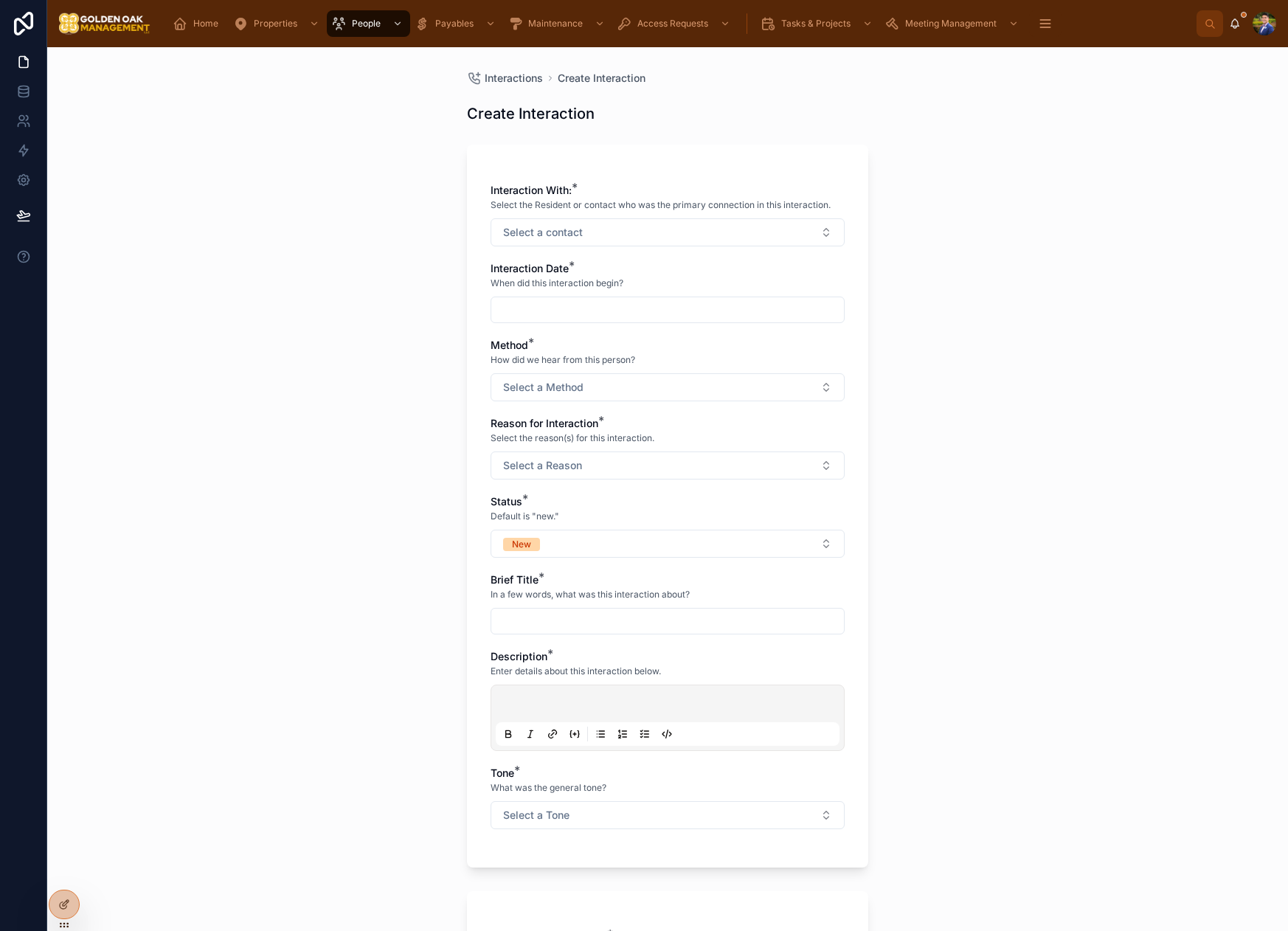
click at [597, 237] on button "Select a contact" at bounding box center [667, 232] width 354 height 28
type input "*"
type input "****"
click at [612, 300] on div "[PERSON_NAME]" at bounding box center [667, 292] width 205 height 24
click at [339, 295] on div "Interactions Create Interaction Create Interaction Interaction With: * Select t…" at bounding box center [667, 489] width 1241 height 884
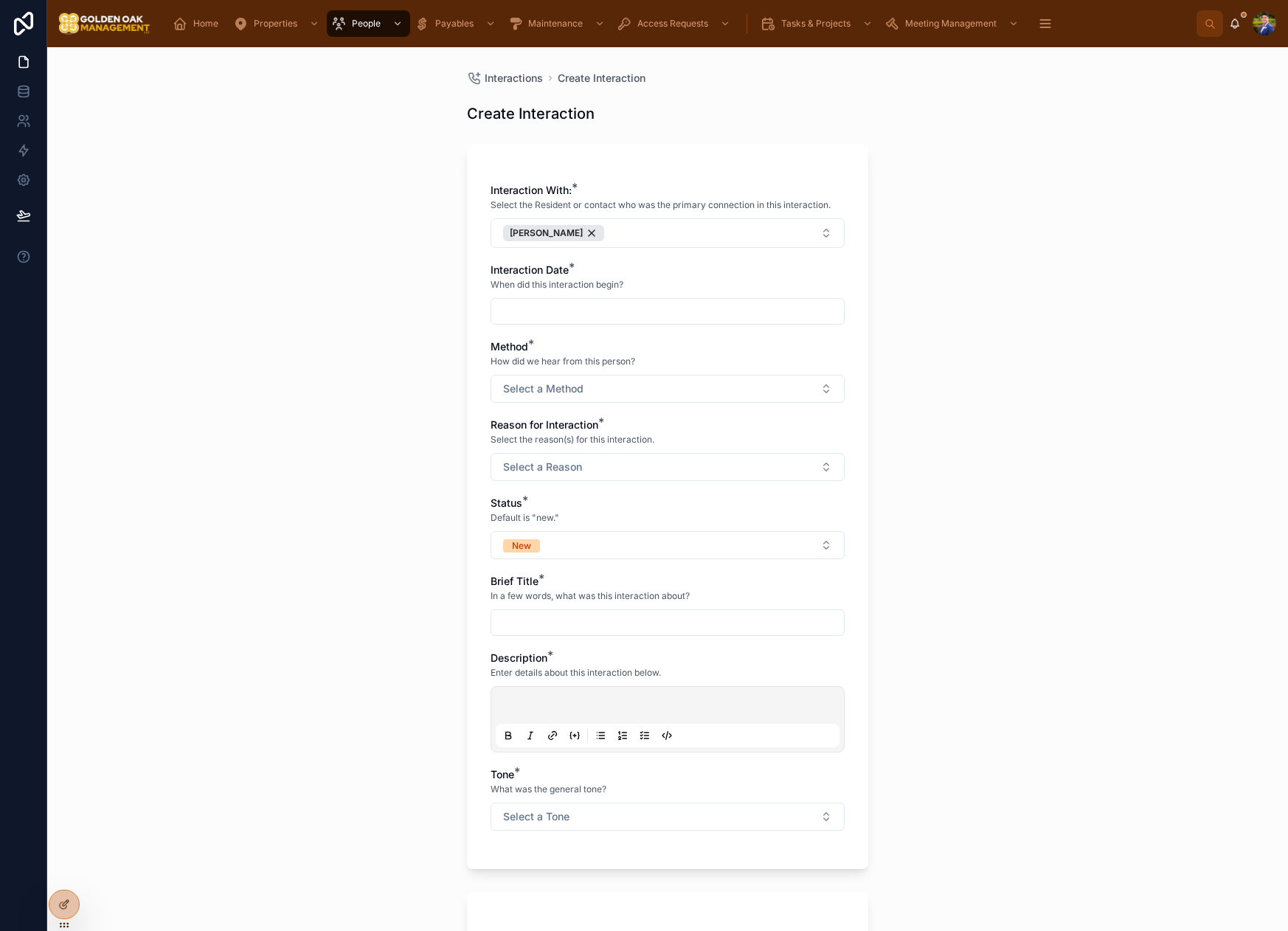
click at [496, 300] on div at bounding box center [667, 312] width 354 height 27
click at [527, 310] on input "text" at bounding box center [667, 312] width 353 height 21
click at [616, 468] on button "6" at bounding box center [615, 465] width 27 height 27
type input "*********"
drag, startPoint x: 425, startPoint y: 429, endPoint x: 536, endPoint y: 403, distance: 114.0
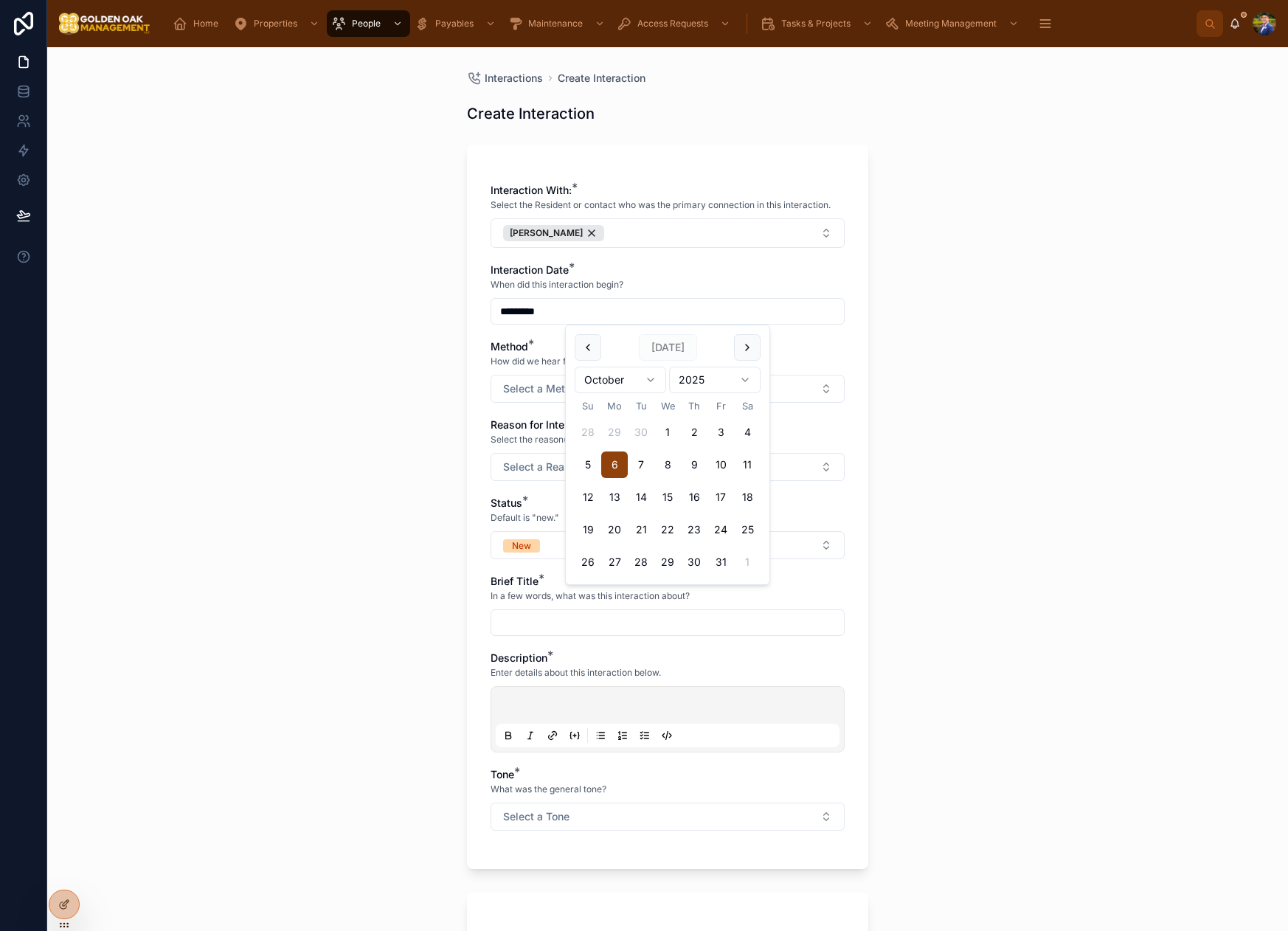
click at [429, 428] on div "Interactions Create Interaction Create Interaction Interaction With: * Select t…" at bounding box center [667, 489] width 1241 height 884
click at [567, 391] on span "Select a Method" at bounding box center [543, 389] width 81 height 15
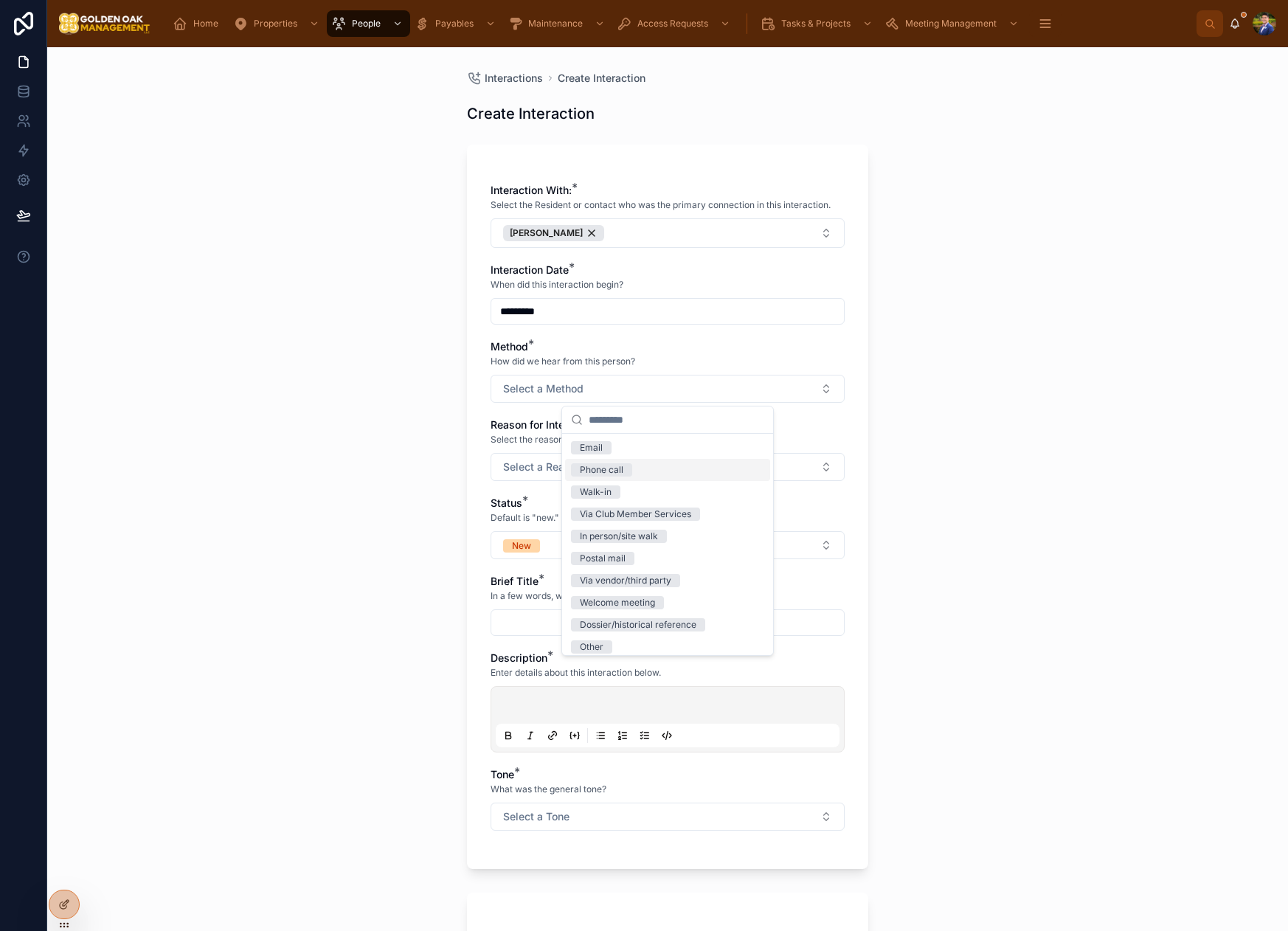
click at [624, 471] on span "Phone call" at bounding box center [601, 470] width 61 height 13
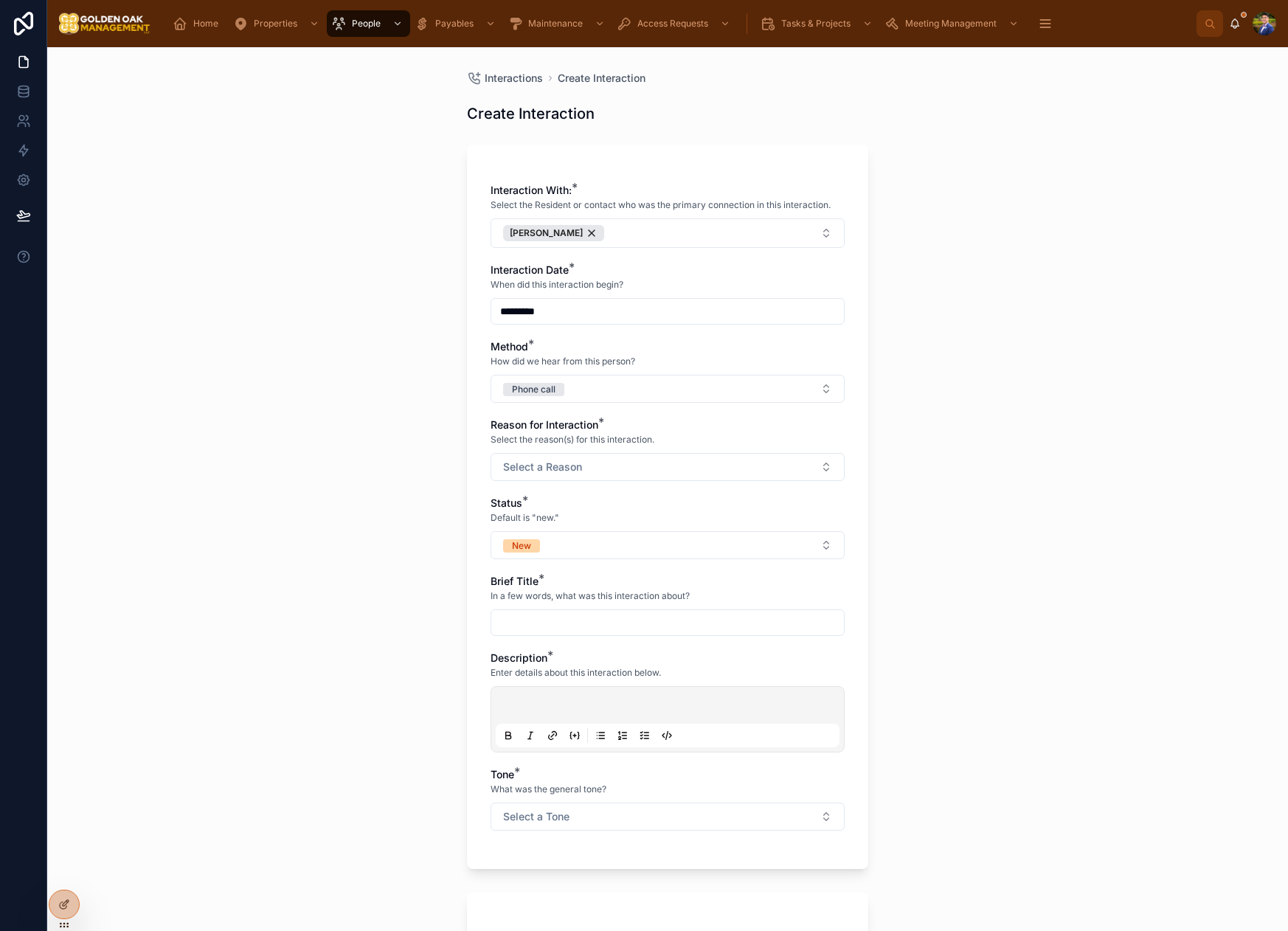
click at [547, 453] on button "Select a Reason" at bounding box center [667, 467] width 354 height 28
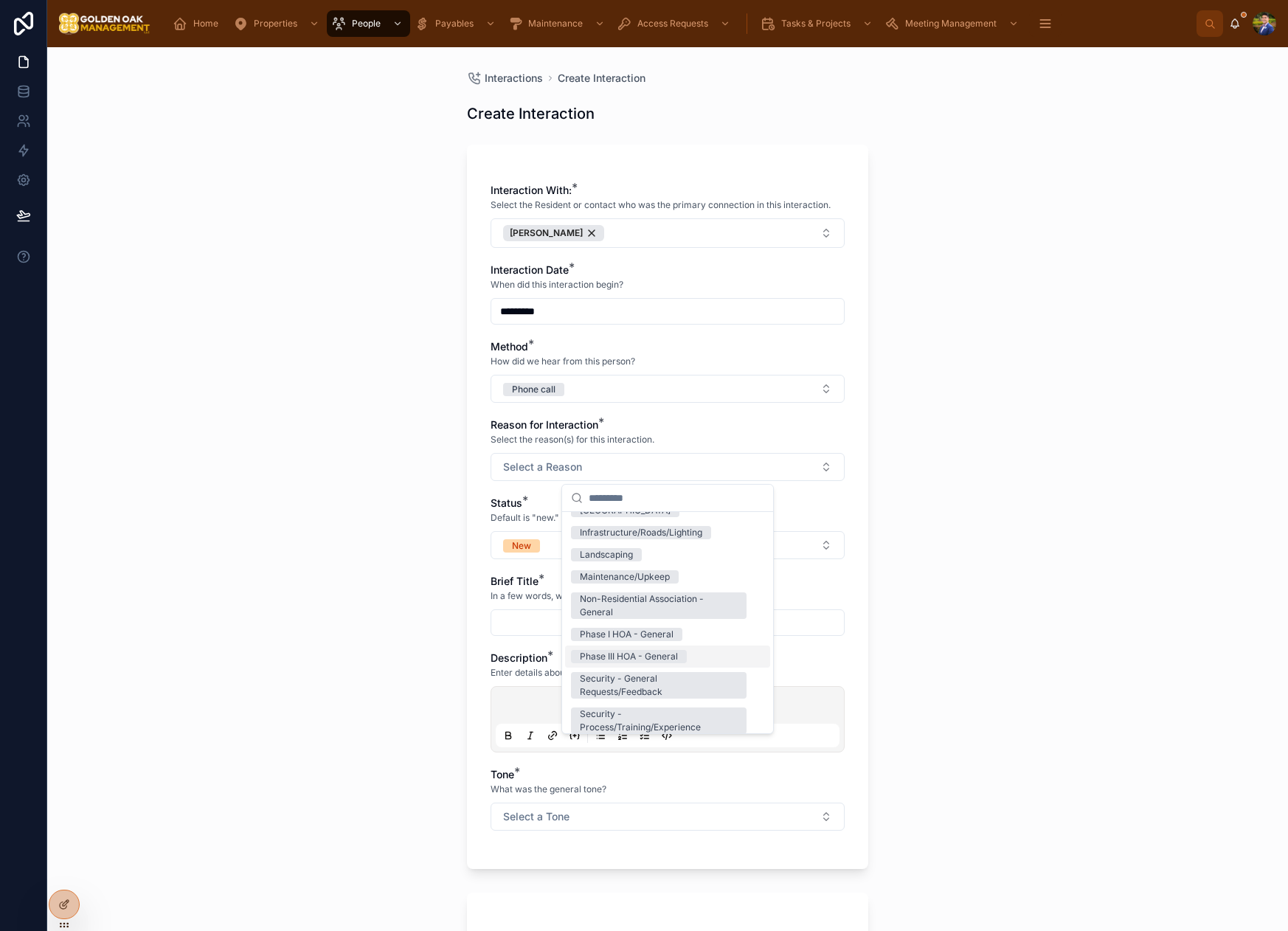
scroll to position [144, 0]
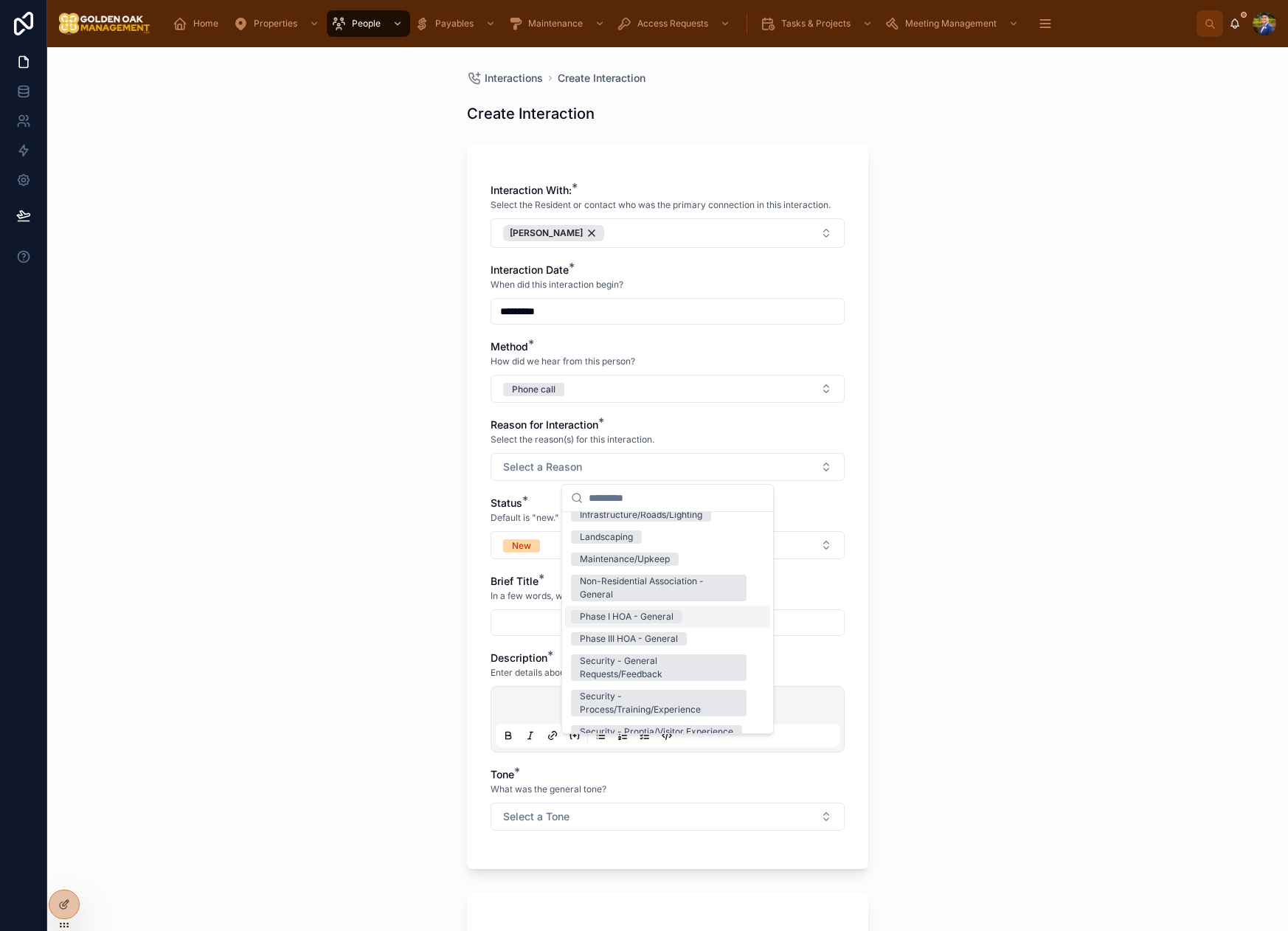
click at [672, 621] on div "Phase I HOA - General" at bounding box center [627, 617] width 94 height 13
drag, startPoint x: 441, startPoint y: 507, endPoint x: 511, endPoint y: 525, distance: 72.3
click at [442, 507] on div "Interactions Create Interaction Create Interaction Interaction With: * Select t…" at bounding box center [667, 489] width 1241 height 884
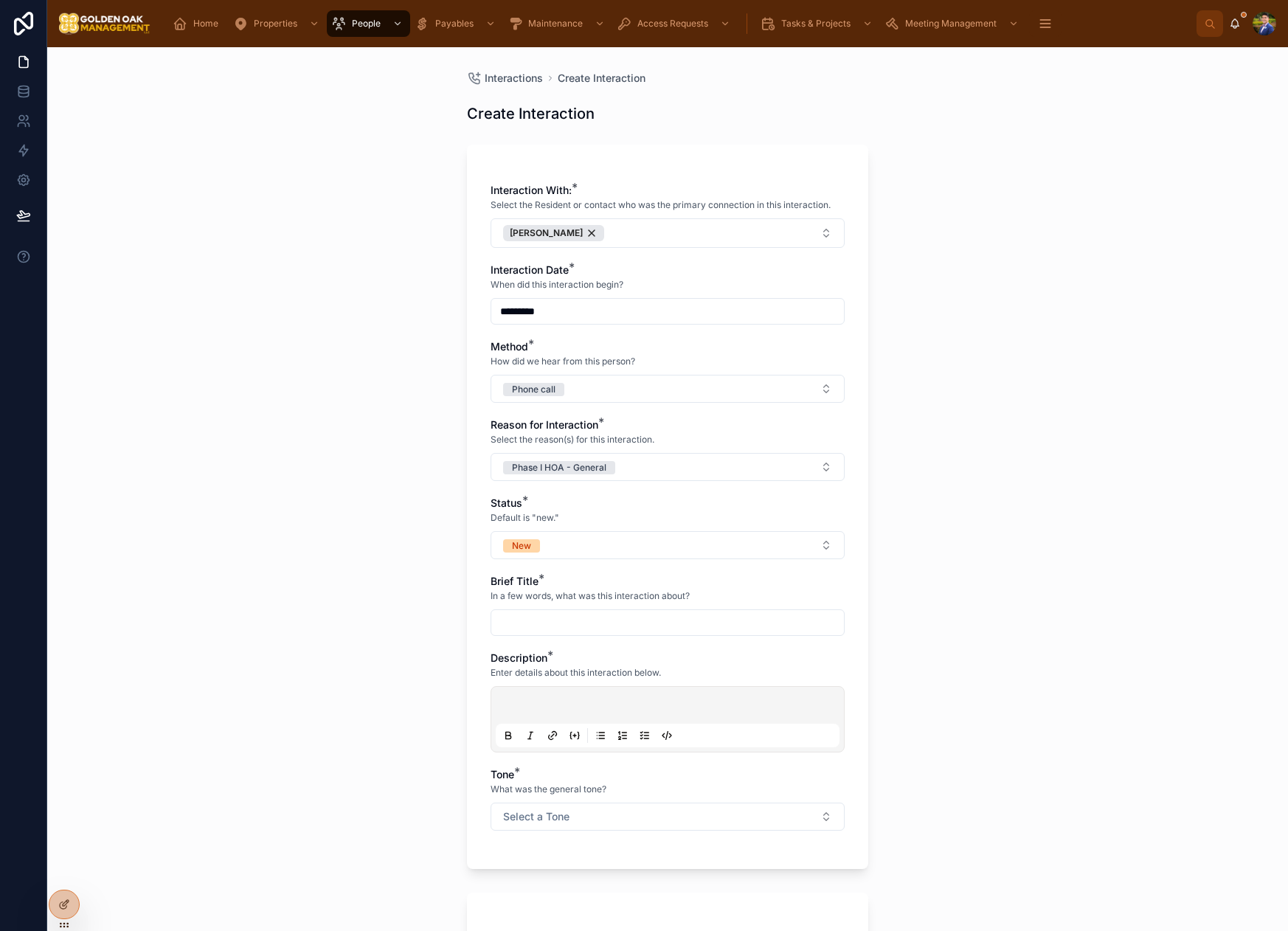
click at [517, 528] on div "Status * Default is "new." New" at bounding box center [667, 528] width 354 height 64
click at [544, 548] on button "New" at bounding box center [667, 545] width 354 height 28
drag, startPoint x: 599, startPoint y: 690, endPoint x: 572, endPoint y: 654, distance: 45.0
click at [599, 690] on div "Closed" at bounding box center [594, 693] width 29 height 13
click at [530, 616] on input "text" at bounding box center [667, 623] width 353 height 21
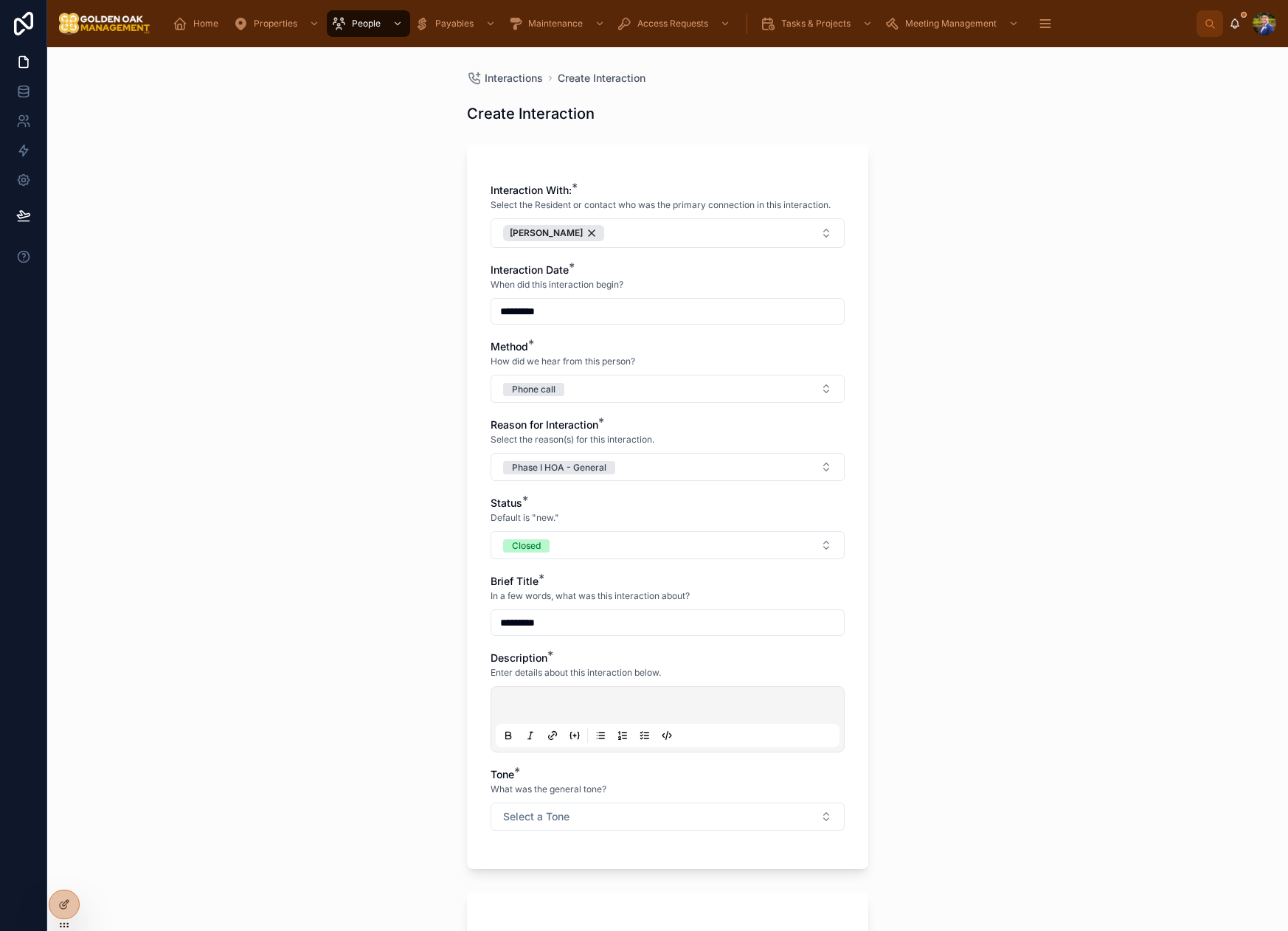
type input "*********"
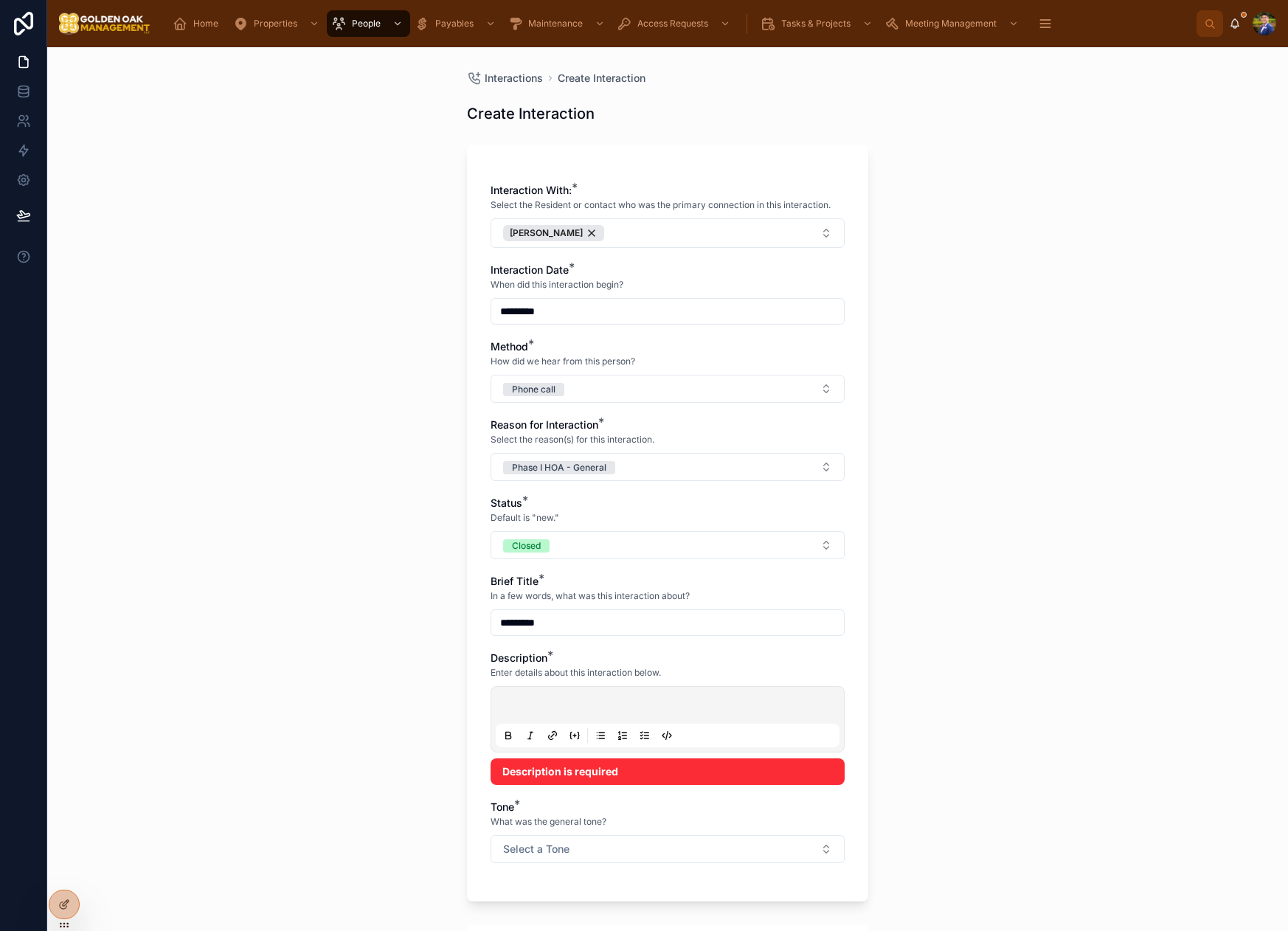
click at [624, 702] on p at bounding box center [670, 708] width 344 height 15
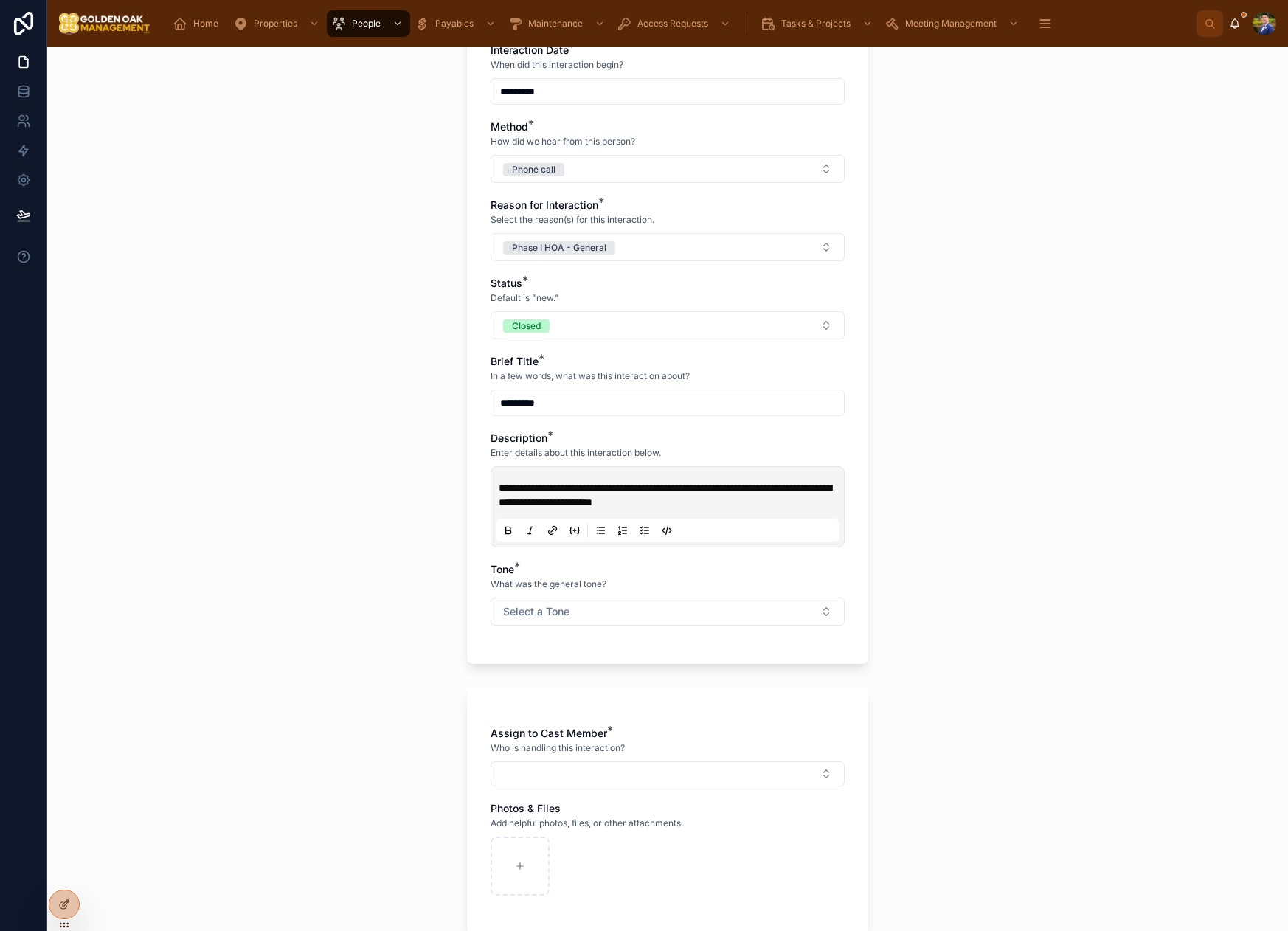
scroll to position [223, 0]
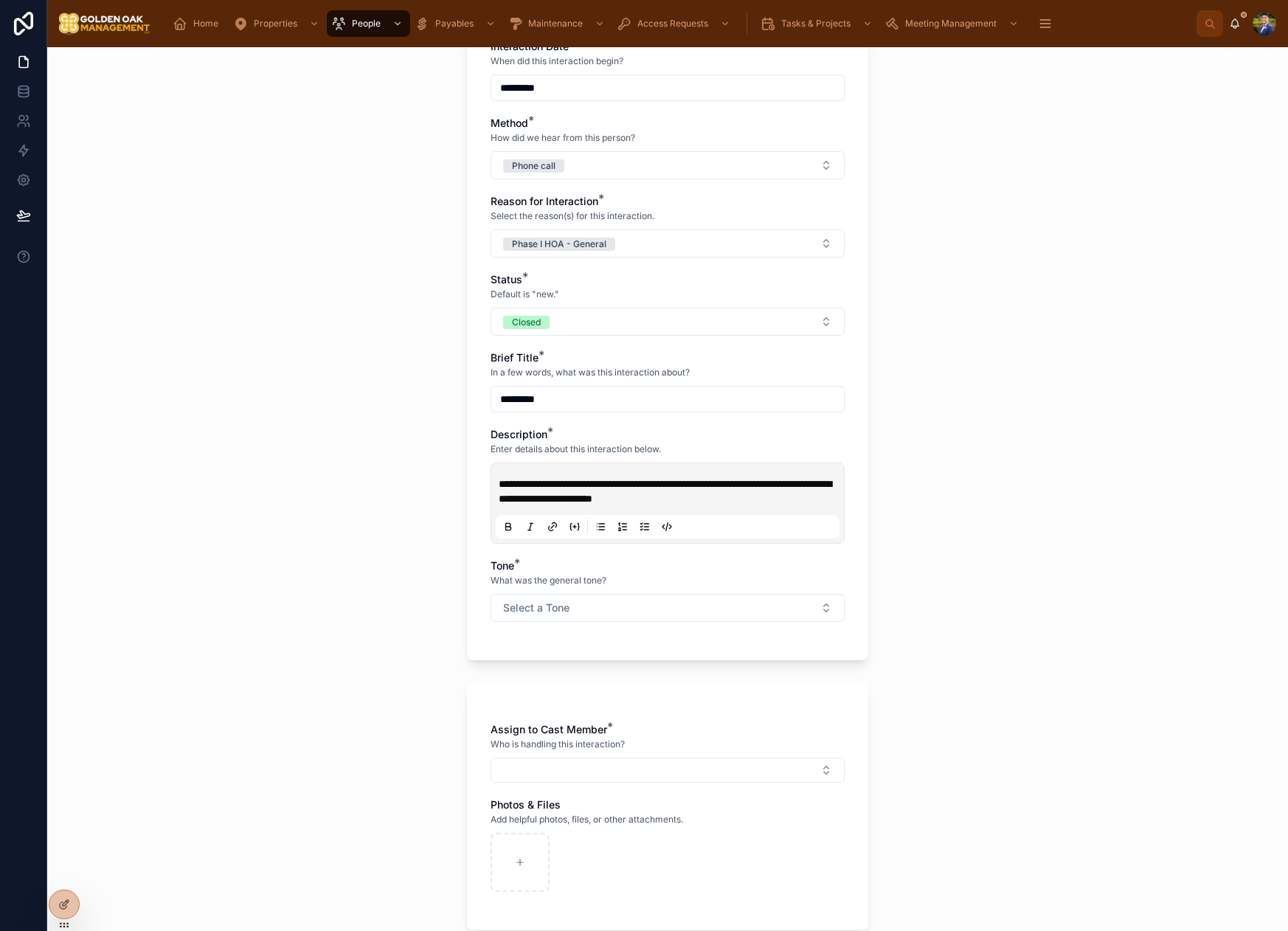
click at [633, 630] on div "**********" at bounding box center [667, 298] width 354 height 677
click at [642, 608] on button "Select a Tone" at bounding box center [667, 608] width 354 height 28
click at [627, 693] on div "Neutral" at bounding box center [667, 689] width 205 height 22
click at [618, 772] on button "Select Button" at bounding box center [667, 770] width 354 height 25
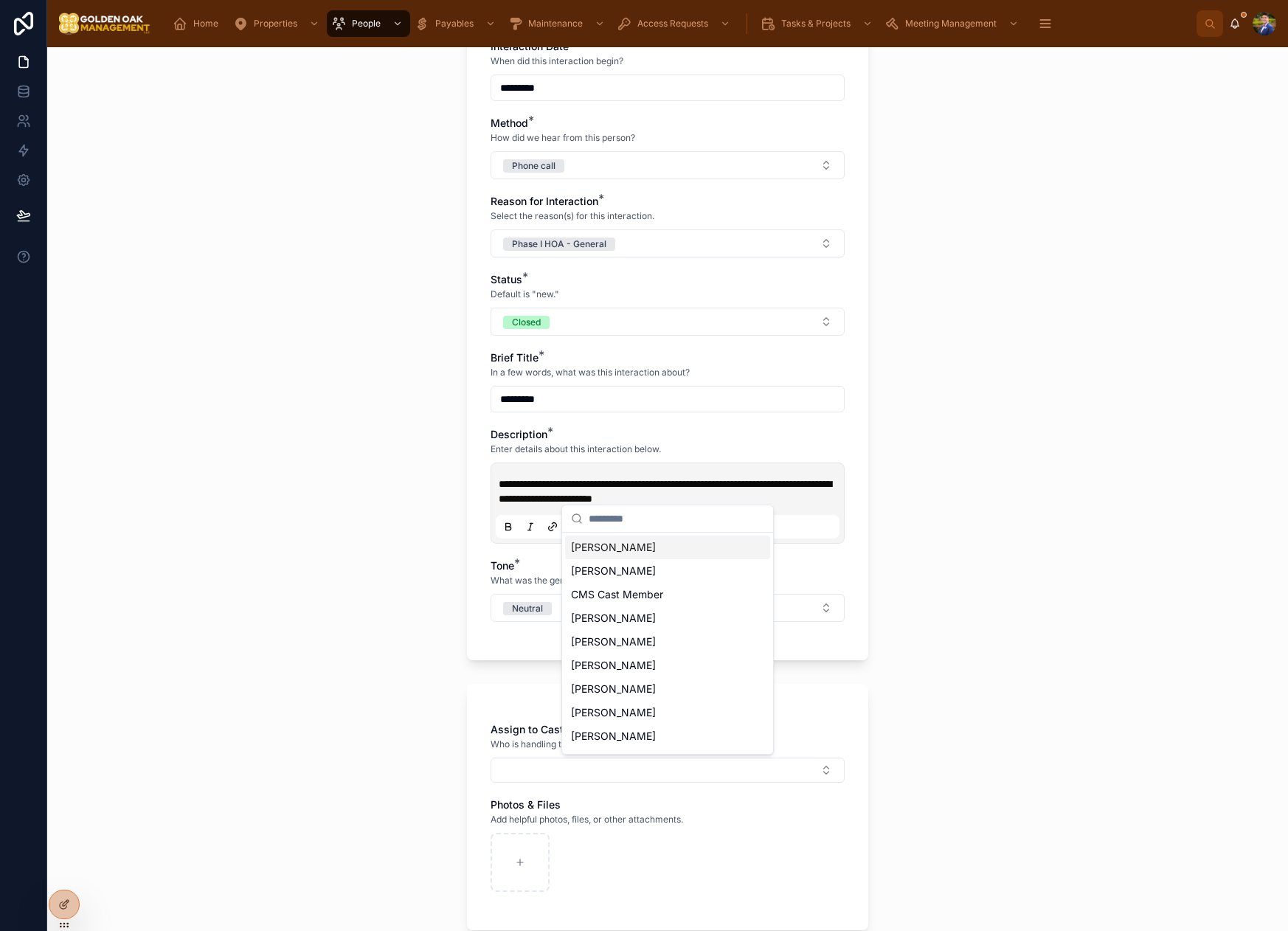
drag, startPoint x: 611, startPoint y: 552, endPoint x: 406, endPoint y: 565, distance: 205.4
click at [611, 552] on span "[PERSON_NAME]" at bounding box center [613, 548] width 85 height 15
click at [374, 568] on div "**********" at bounding box center [667, 489] width 1241 height 884
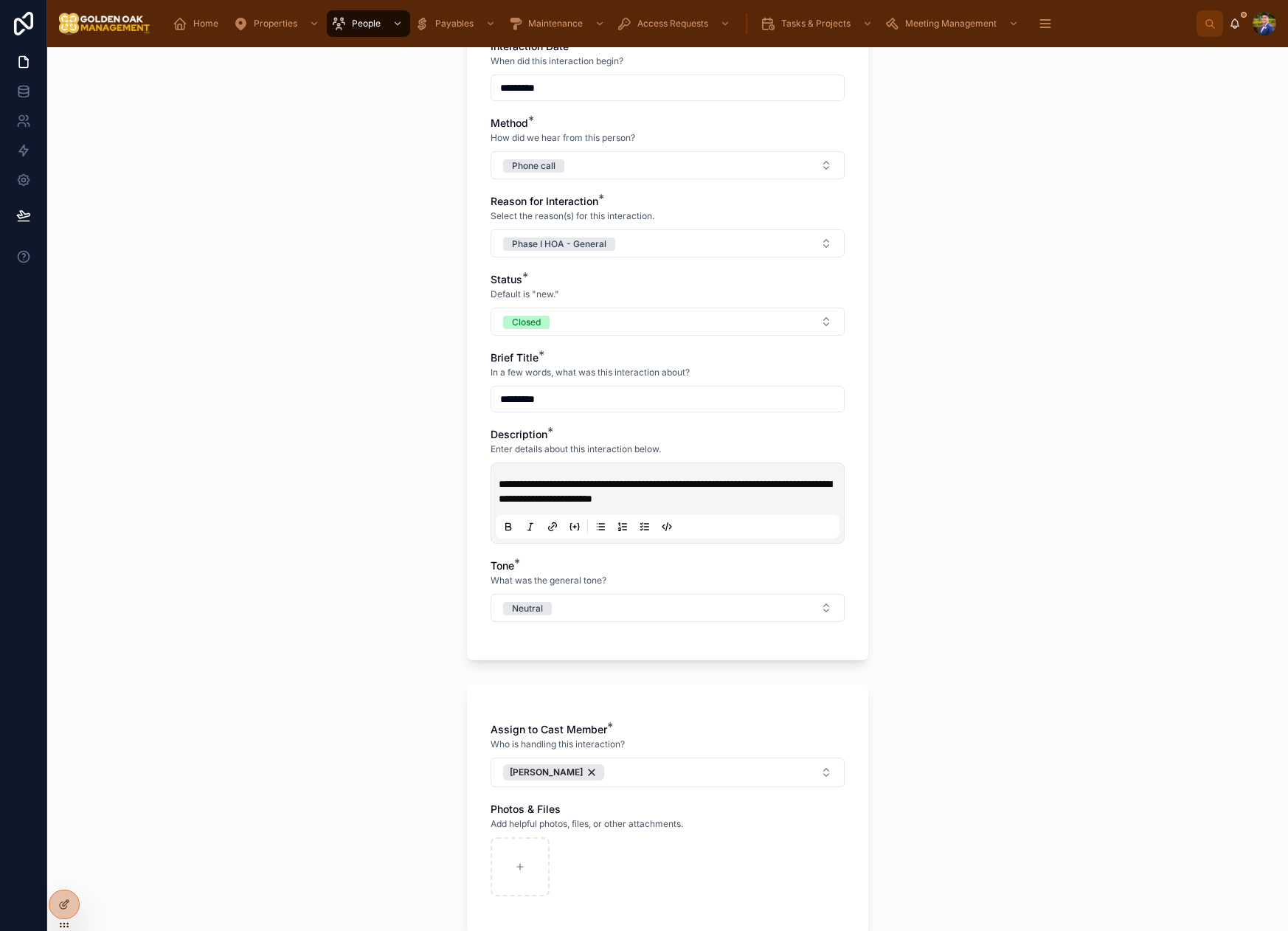
scroll to position [372, 0]
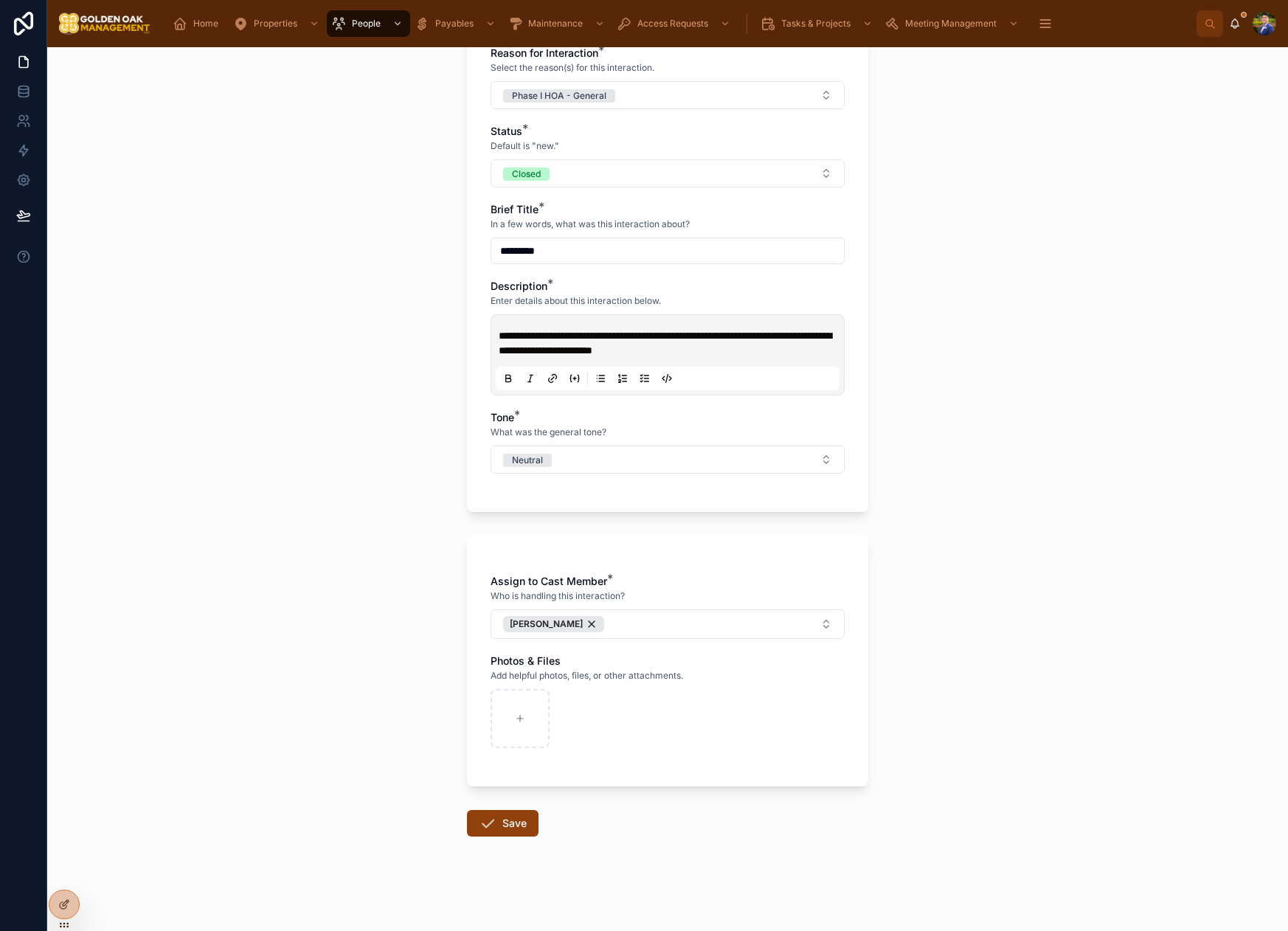
click at [508, 810] on button "Save" at bounding box center [502, 824] width 72 height 27
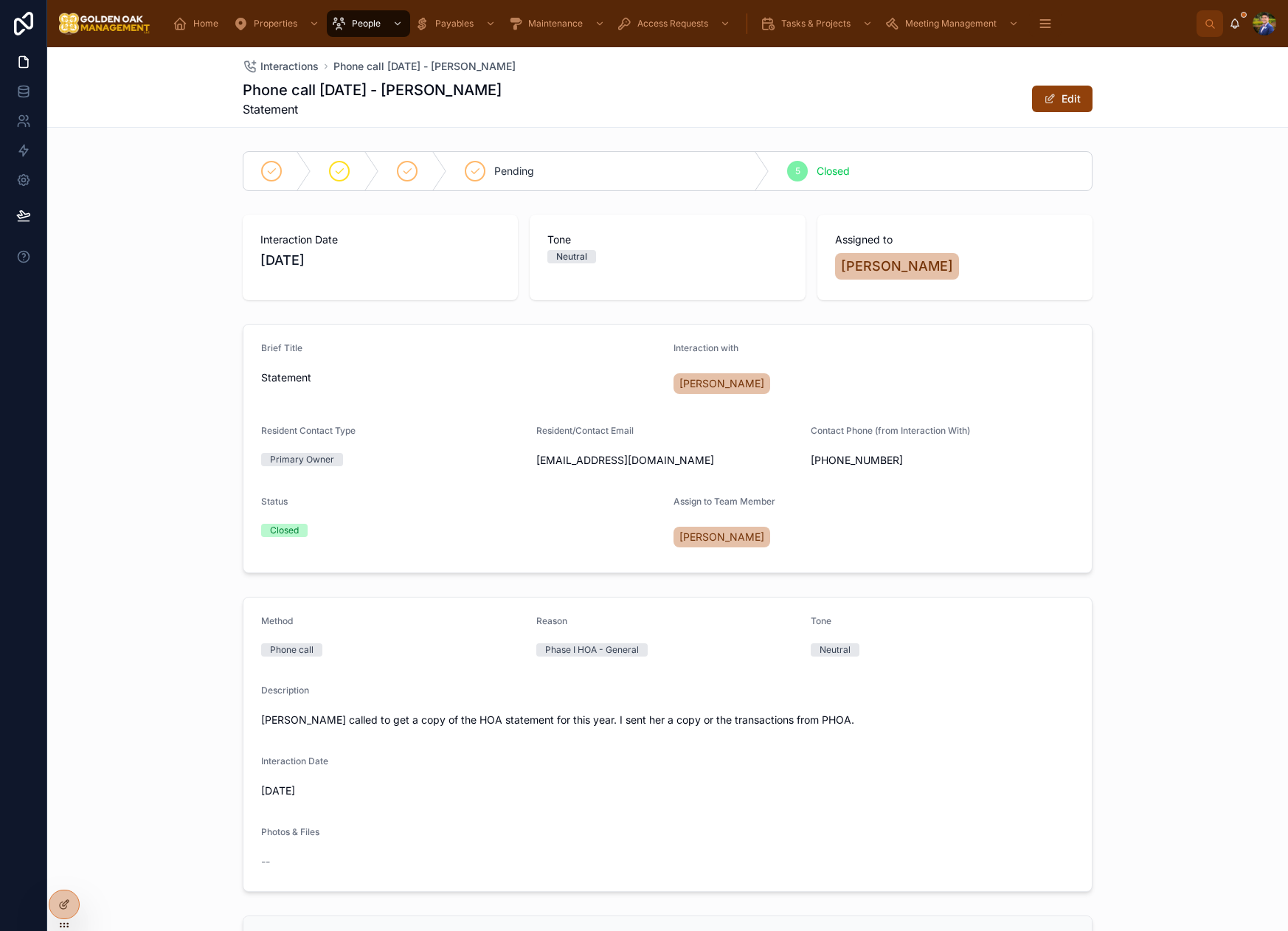
click at [436, 575] on div "Brief Title Statement Interaction with [PERSON_NAME] Resident Contact Type Prim…" at bounding box center [667, 448] width 1241 height 261
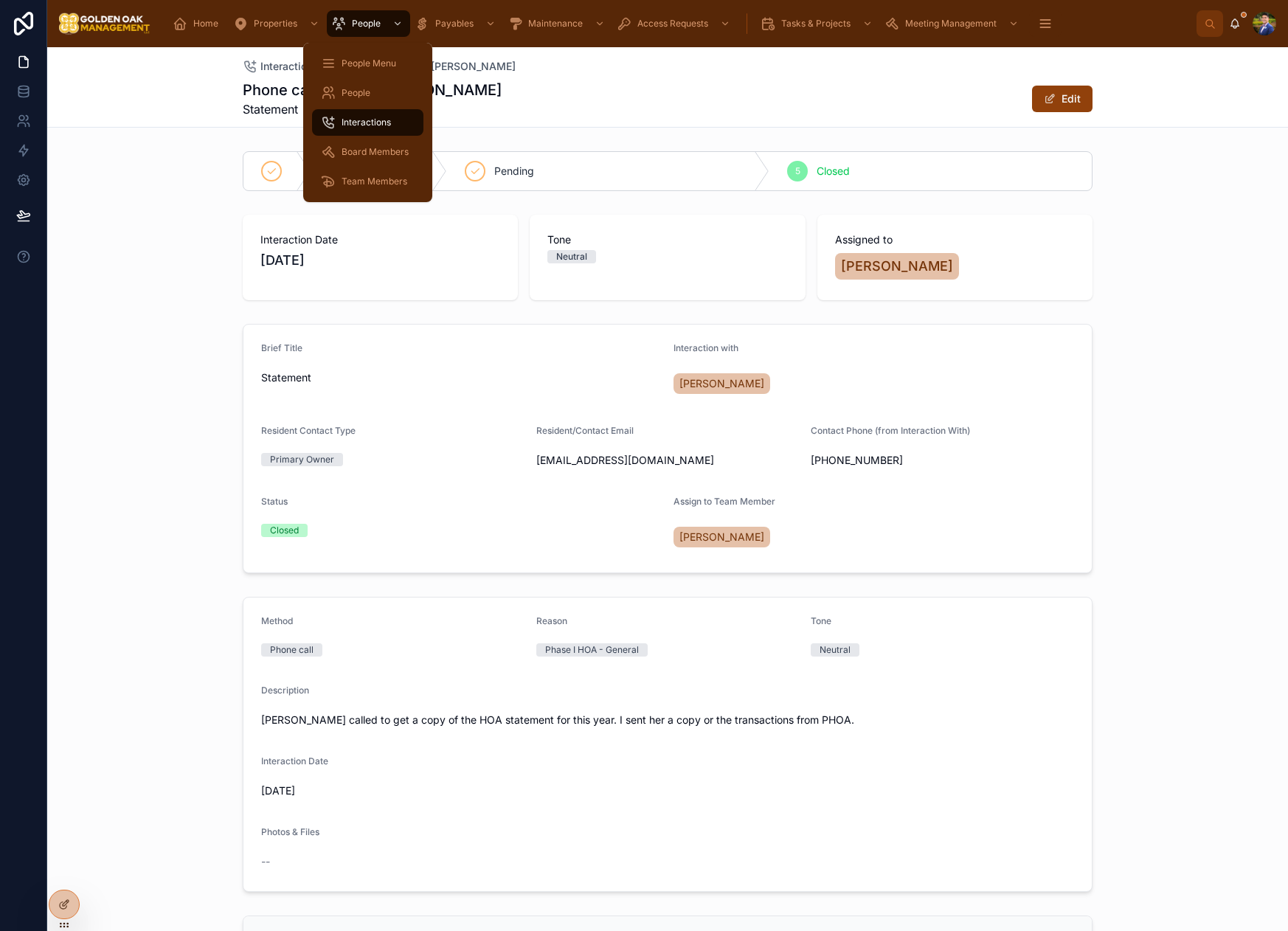
drag, startPoint x: 368, startPoint y: 126, endPoint x: 470, endPoint y: 45, distance: 130.2
click at [368, 126] on span "Interactions" at bounding box center [366, 123] width 50 height 12
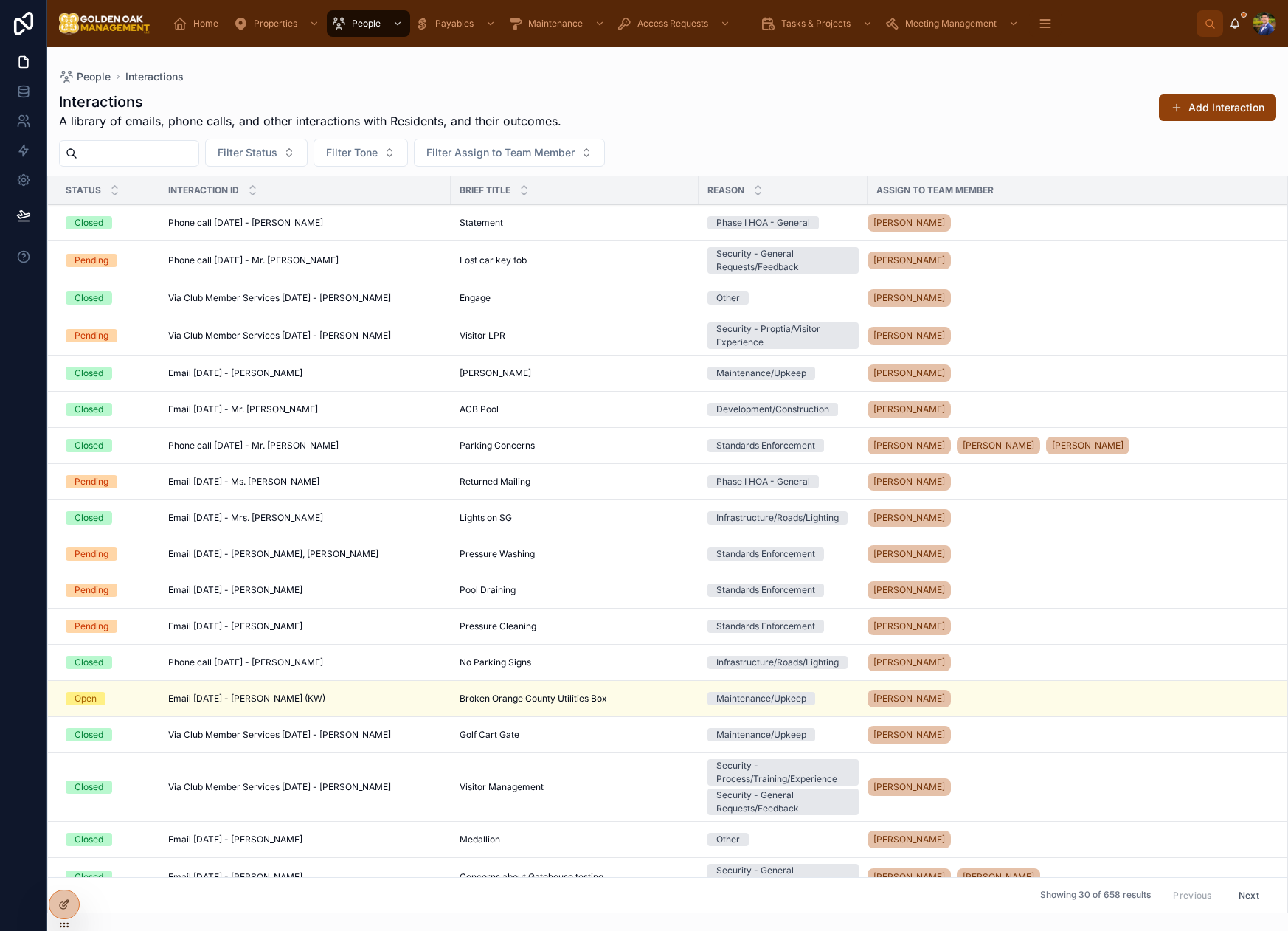
click at [402, 587] on div "Email [DATE] - [PERSON_NAME] Email [DATE] - [PERSON_NAME]" at bounding box center [305, 591] width 274 height 12
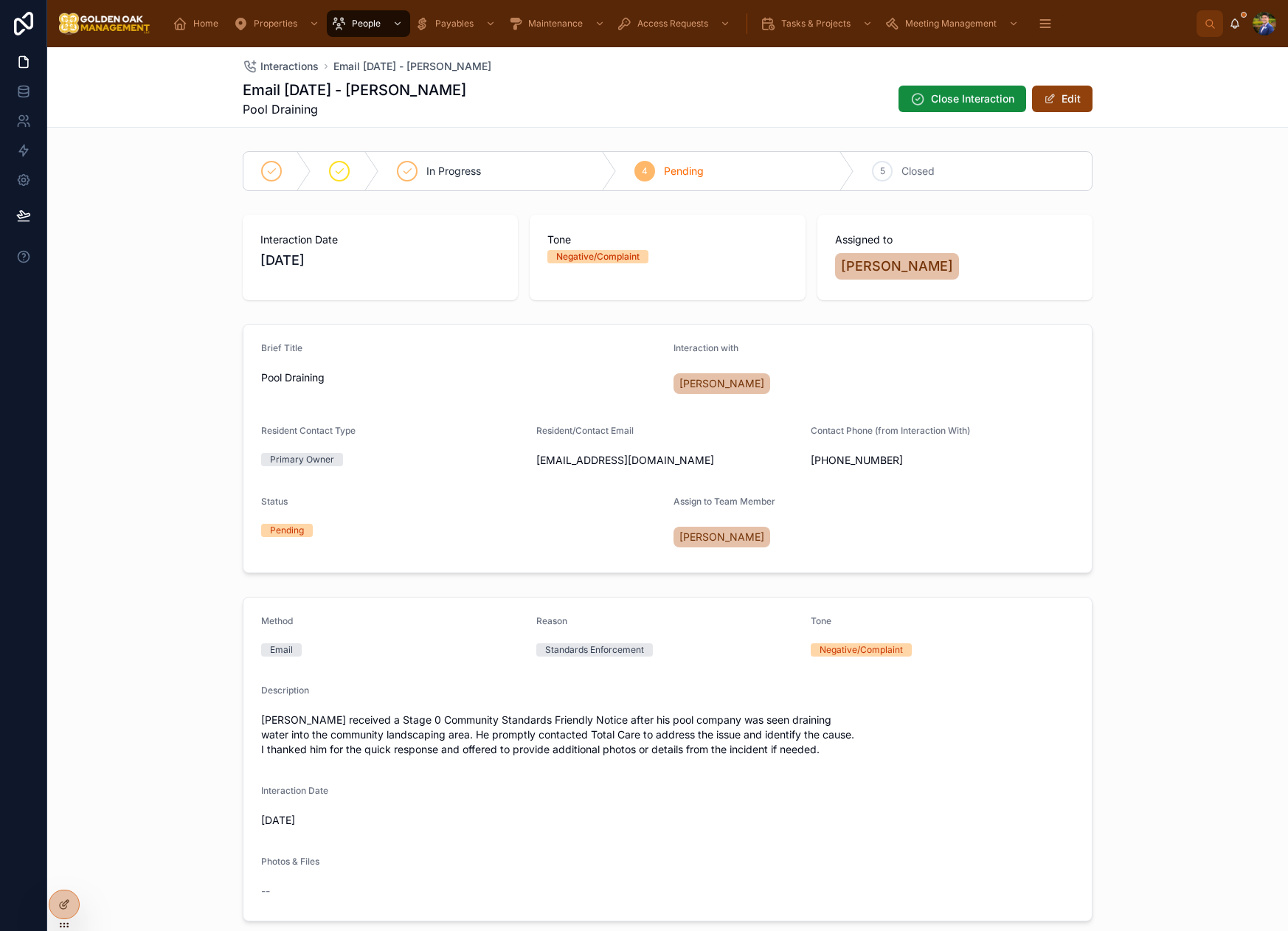
click at [942, 180] on div "5 Closed" at bounding box center [973, 171] width 237 height 38
click at [277, 70] on span "Interactions" at bounding box center [289, 67] width 58 height 15
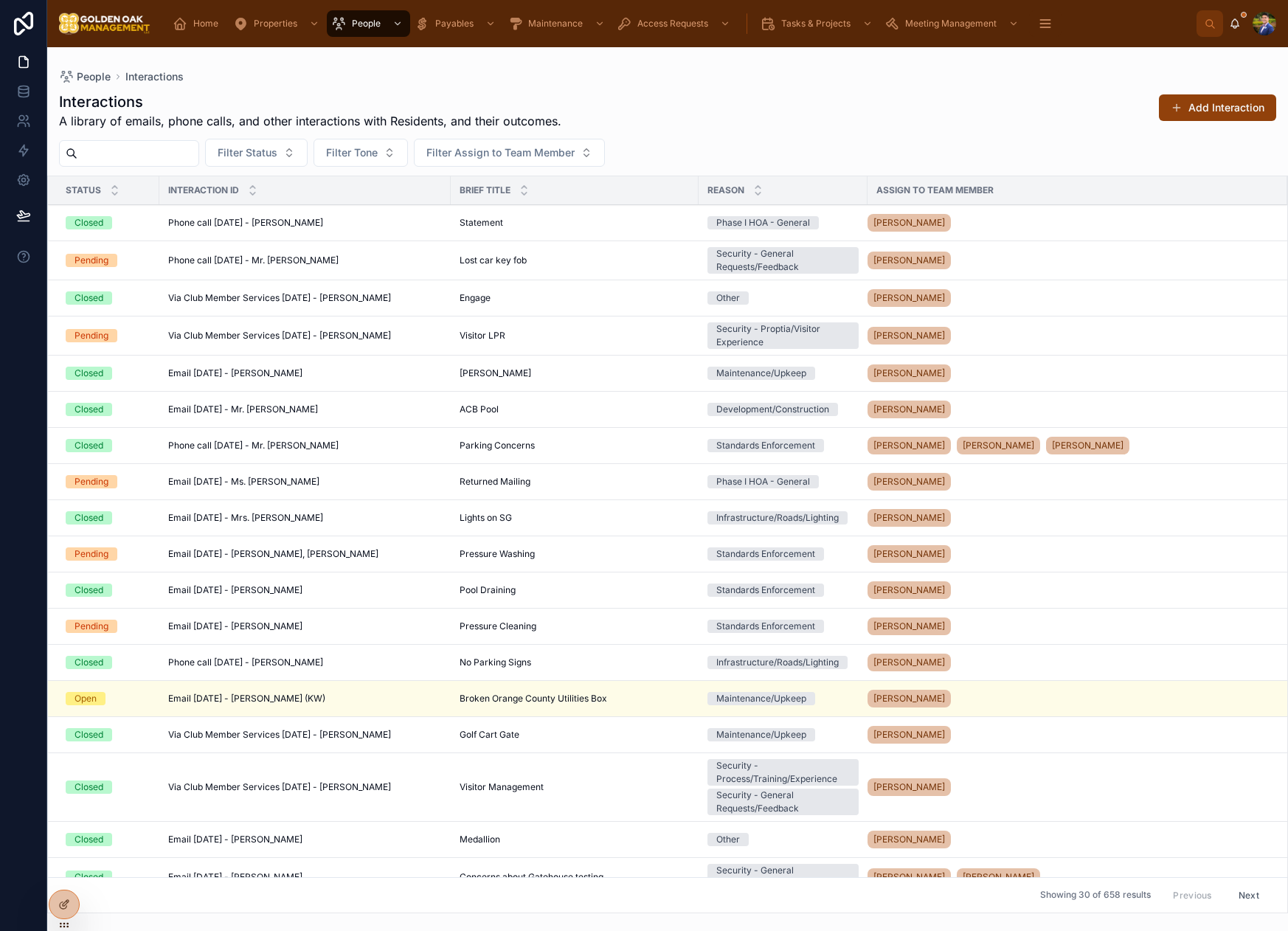
click at [360, 484] on div "Email [DATE] - Ms. [PERSON_NAME] Email [DATE] - Ms. [PERSON_NAME]" at bounding box center [305, 482] width 274 height 12
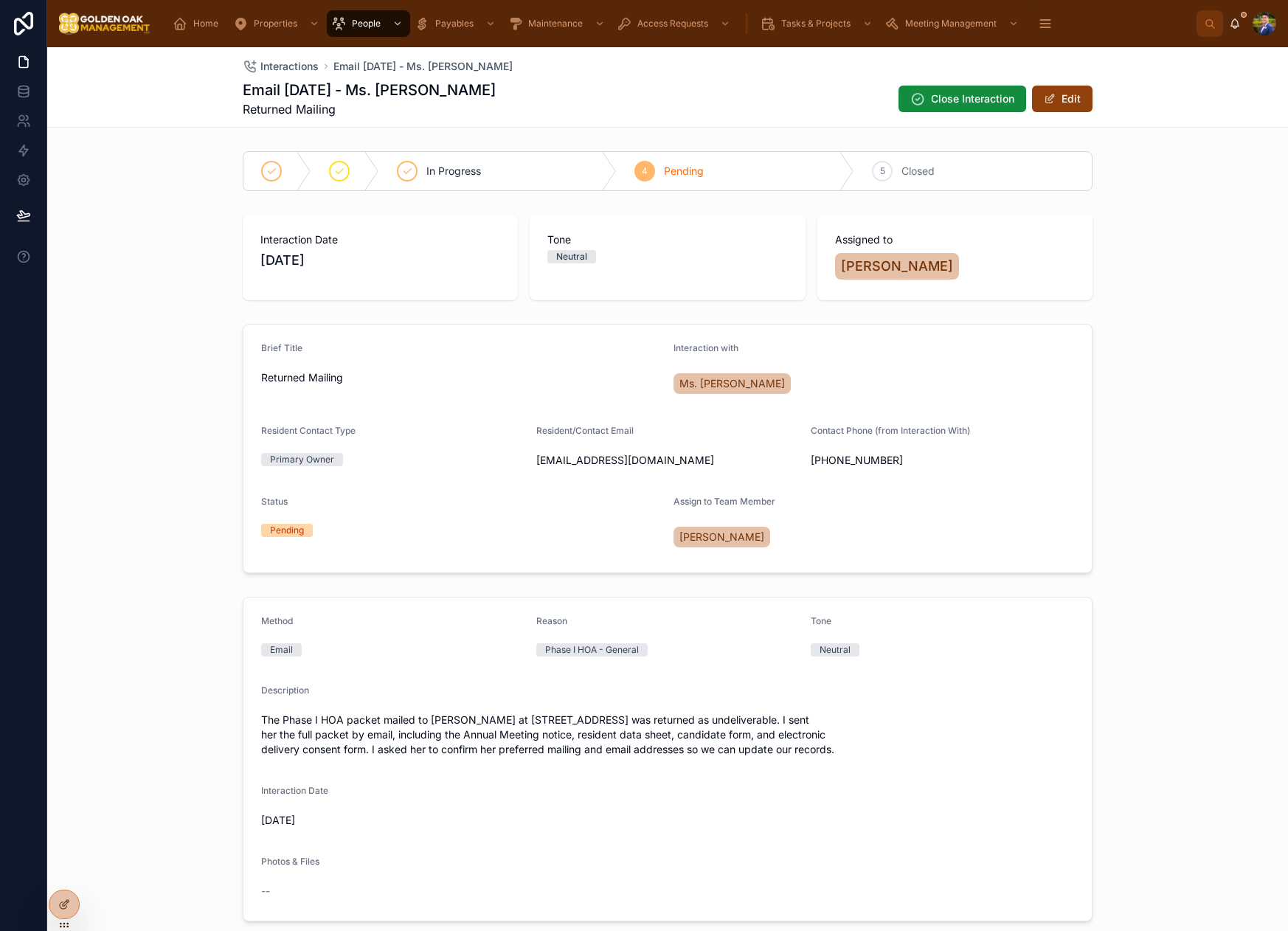
click at [905, 181] on div "5 Closed" at bounding box center [973, 171] width 237 height 38
click at [273, 69] on span "Interactions" at bounding box center [289, 67] width 58 height 15
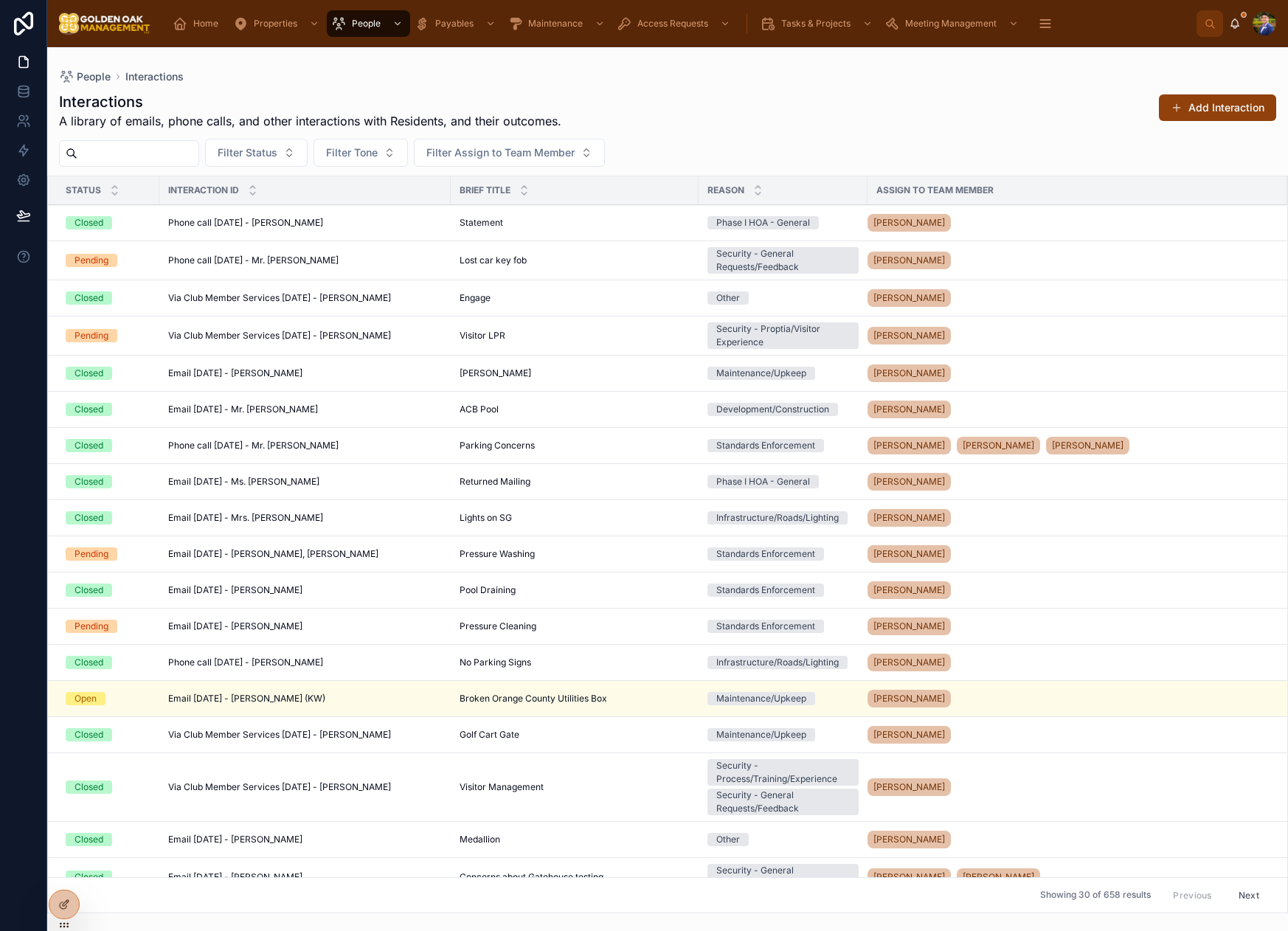
click at [542, 262] on div "Lost car key fob Lost car key fob" at bounding box center [574, 261] width 230 height 12
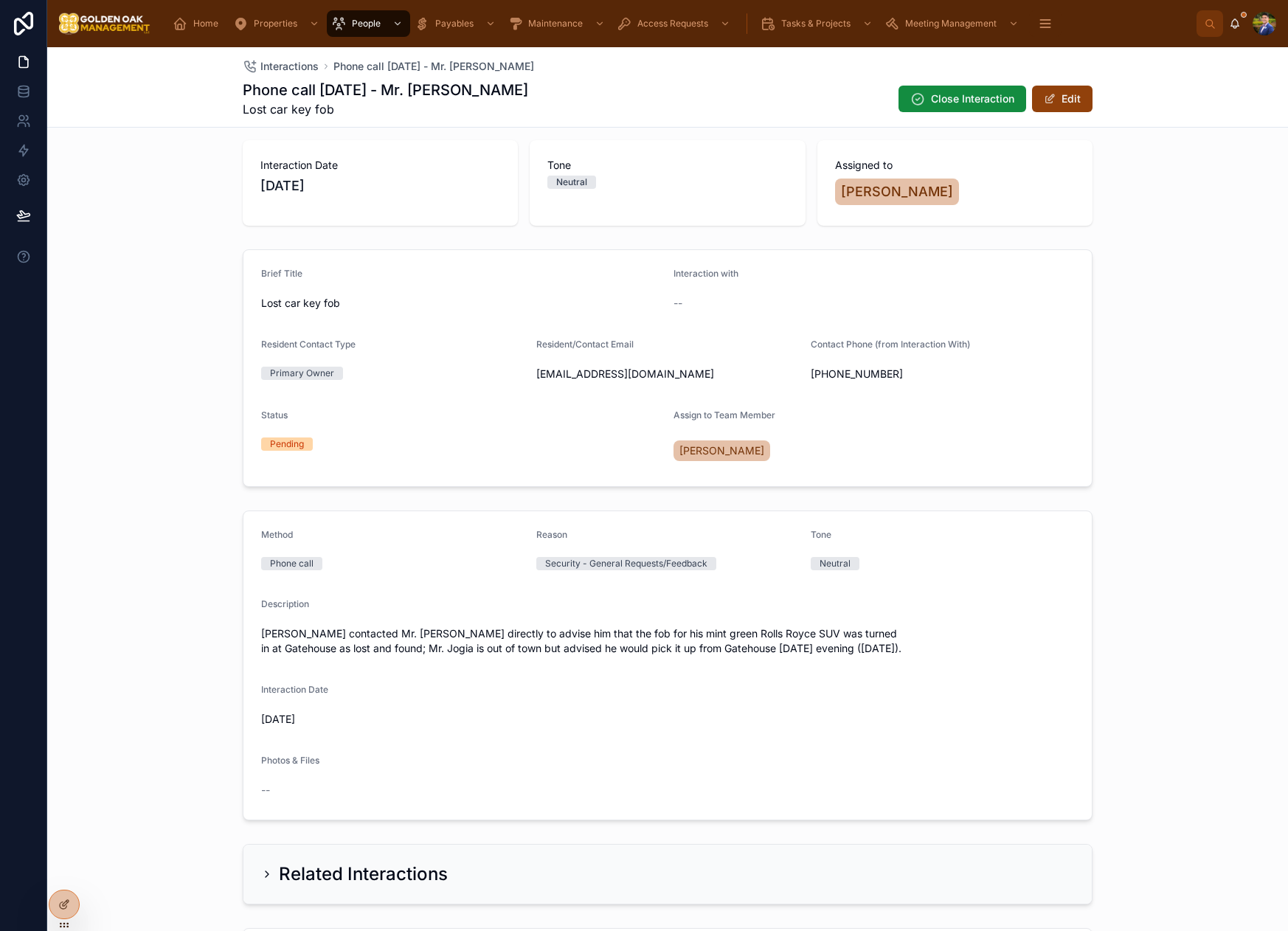
scroll to position [68, 0]
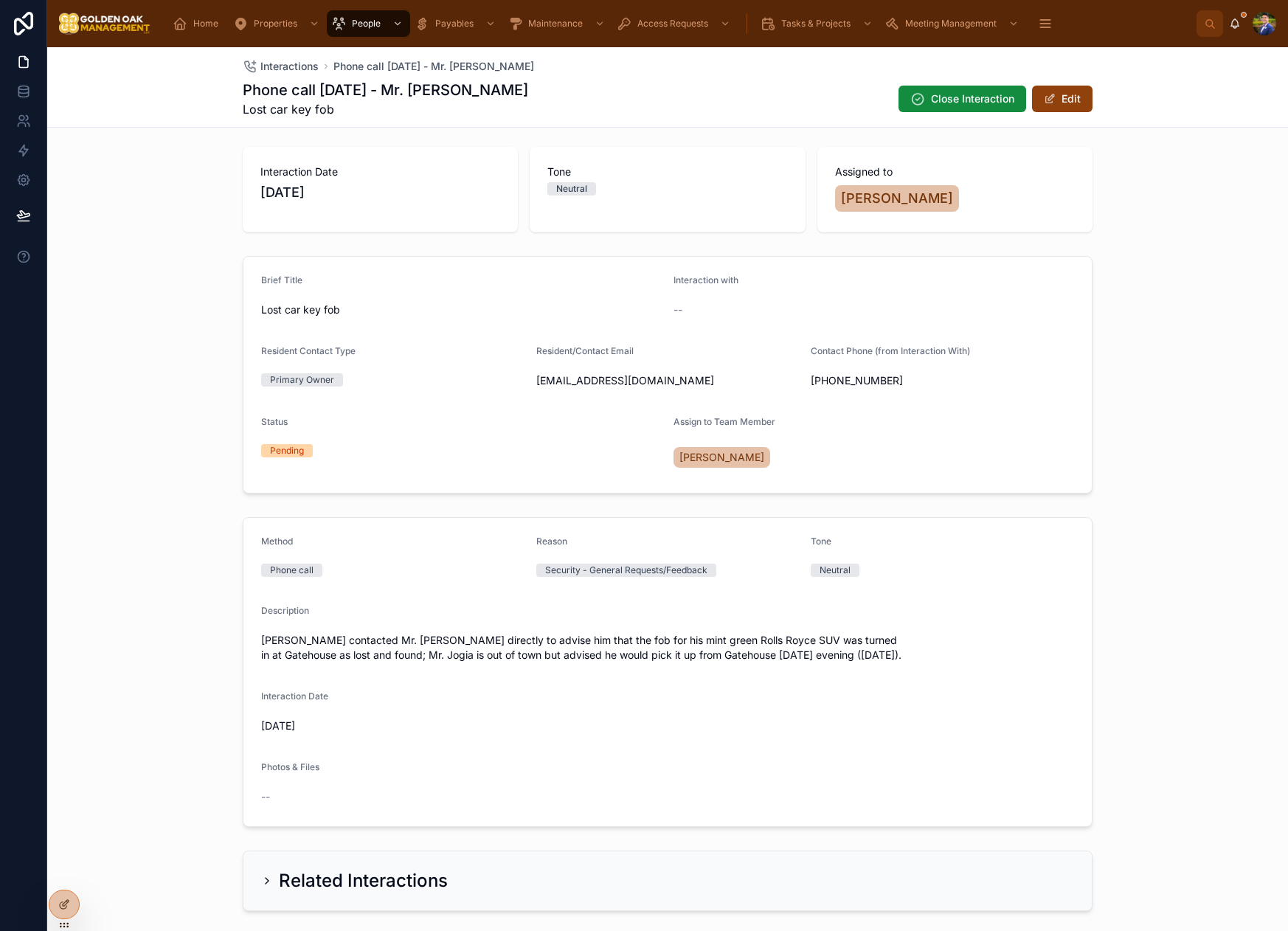
click at [295, 66] on span "Interactions" at bounding box center [289, 67] width 58 height 15
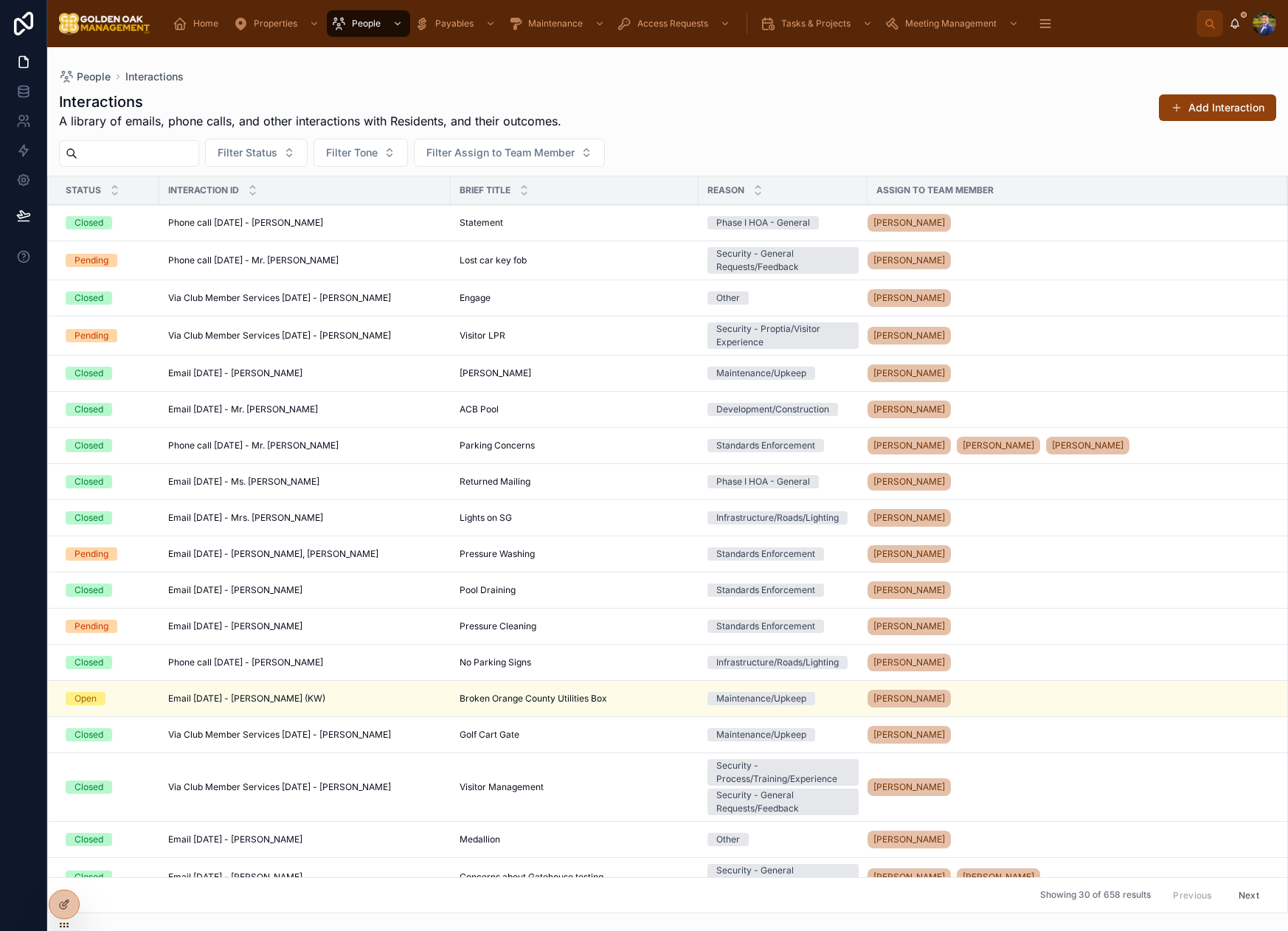
click at [1024, 97] on div "Interactions A library of emails, phone calls, and other interactions with Resi…" at bounding box center [667, 111] width 1217 height 38
